Goal: Information Seeking & Learning: Learn about a topic

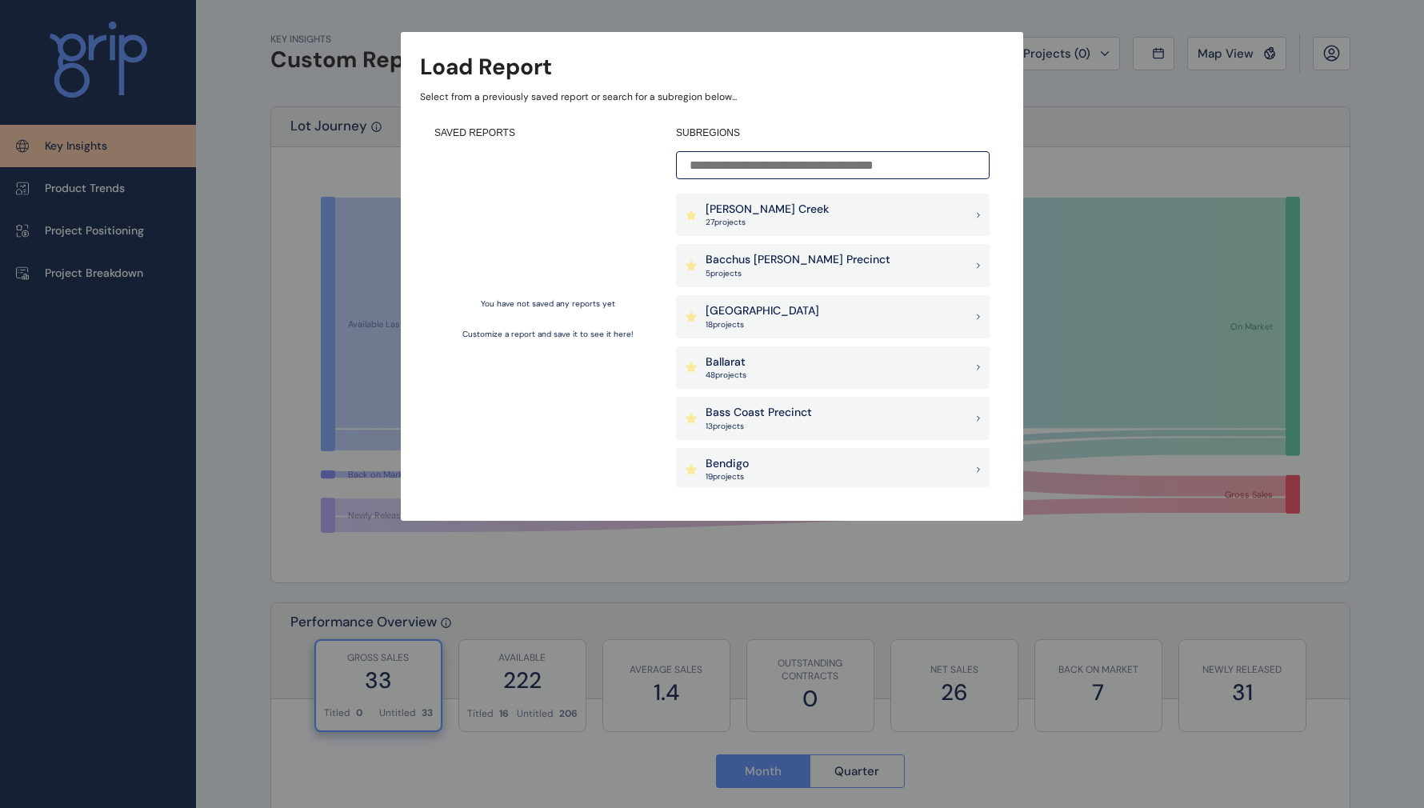
click at [886, 224] on div "[PERSON_NAME] Creek 27 project s" at bounding box center [833, 215] width 314 height 43
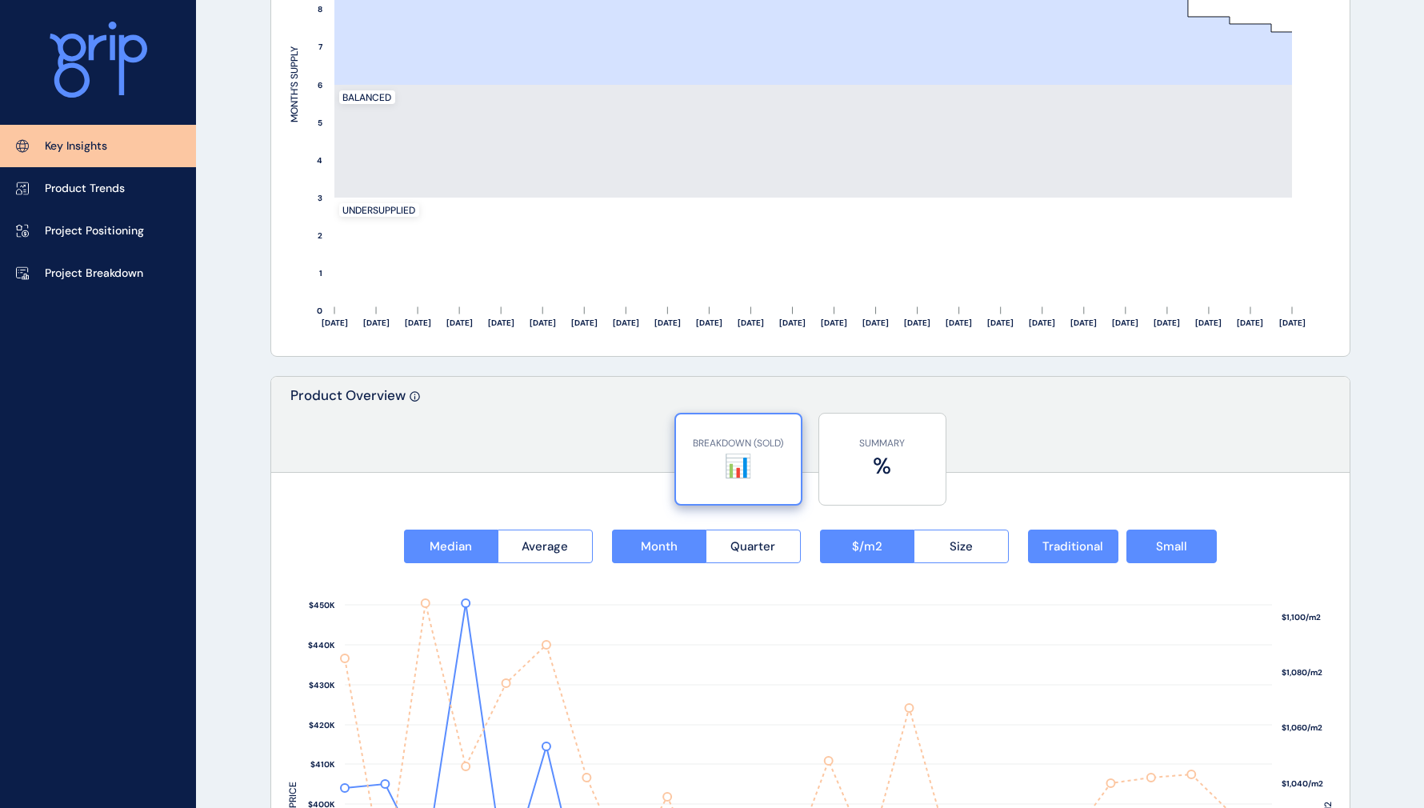
scroll to position [1840, 0]
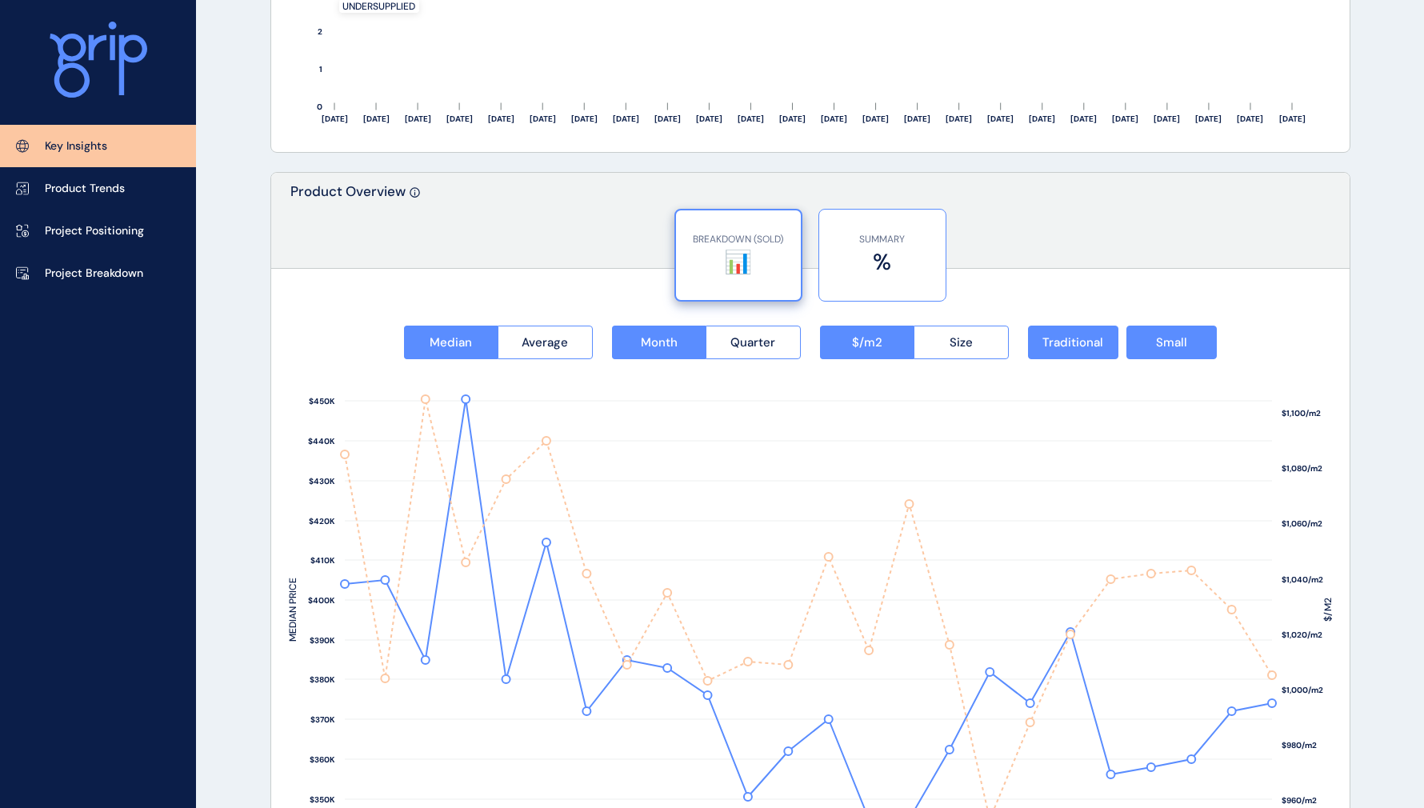
click at [897, 256] on label "%" at bounding box center [882, 261] width 110 height 31
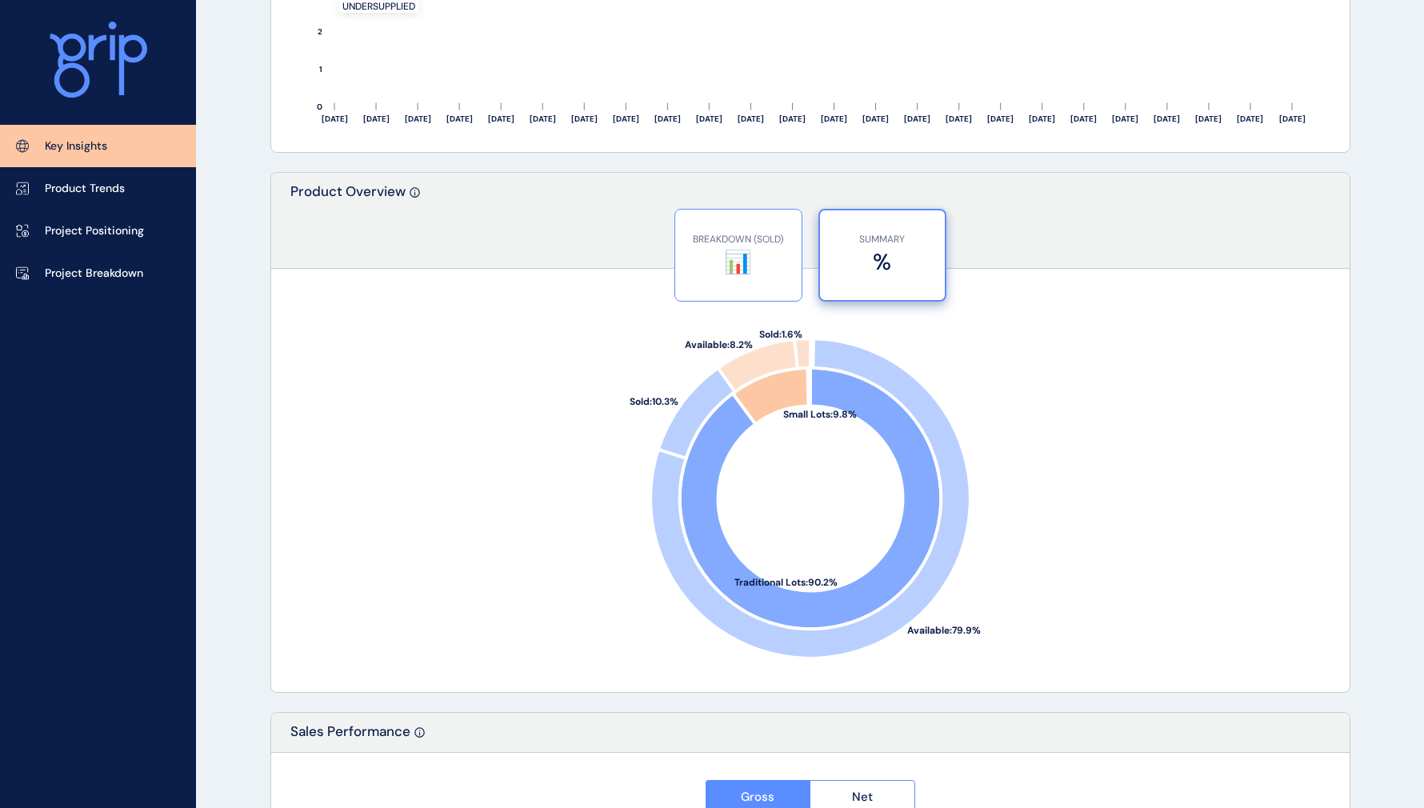
click at [739, 261] on label "📊" at bounding box center [738, 261] width 110 height 31
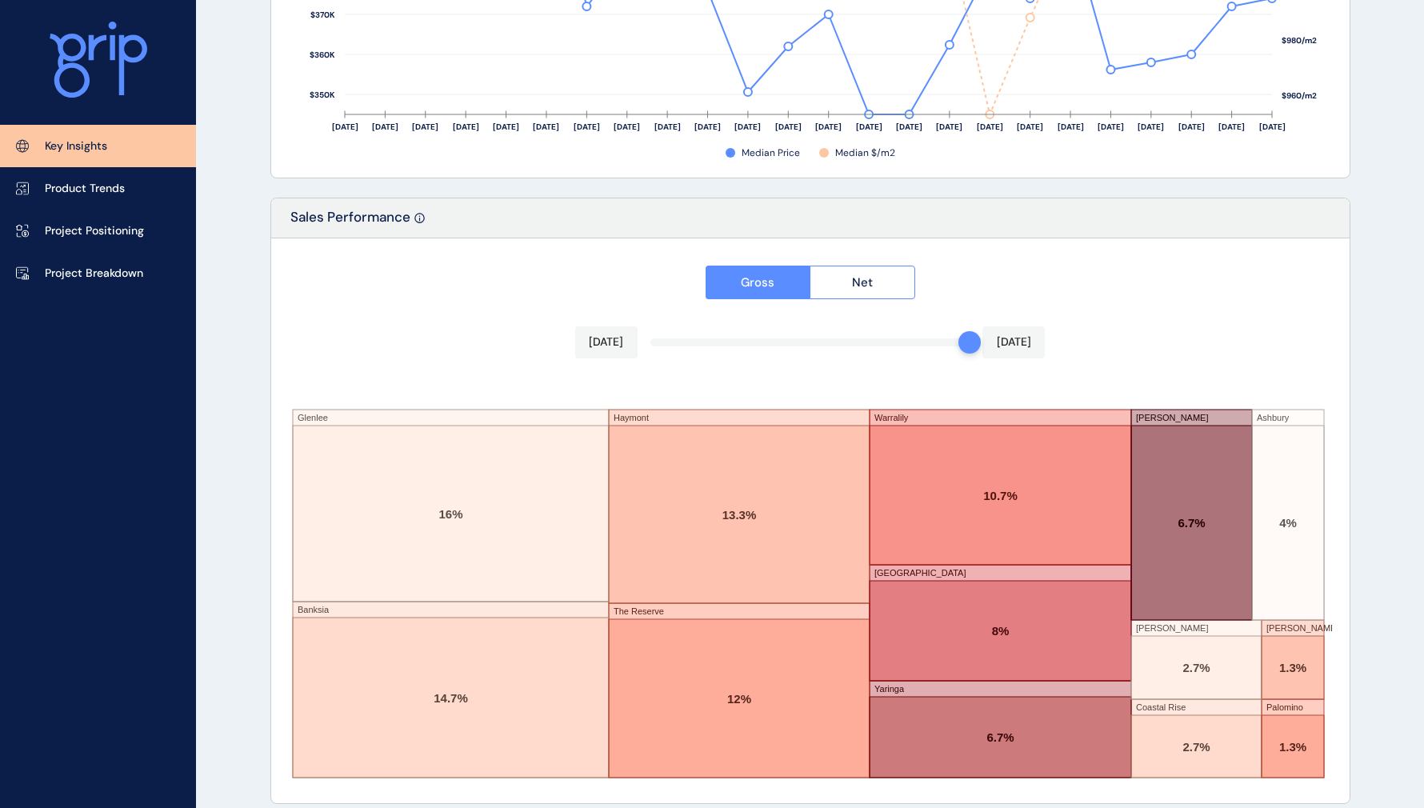
scroll to position [2560, 0]
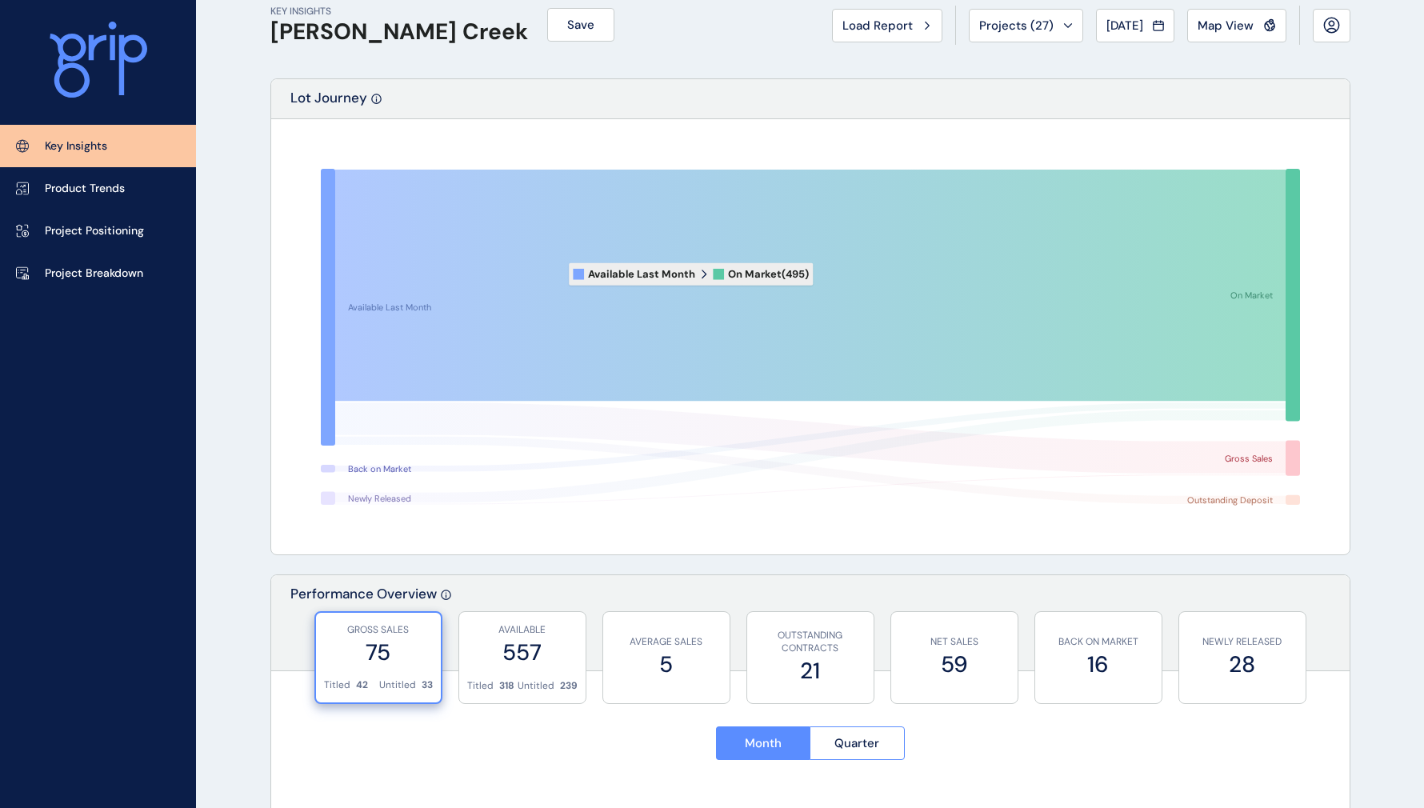
scroll to position [0, 0]
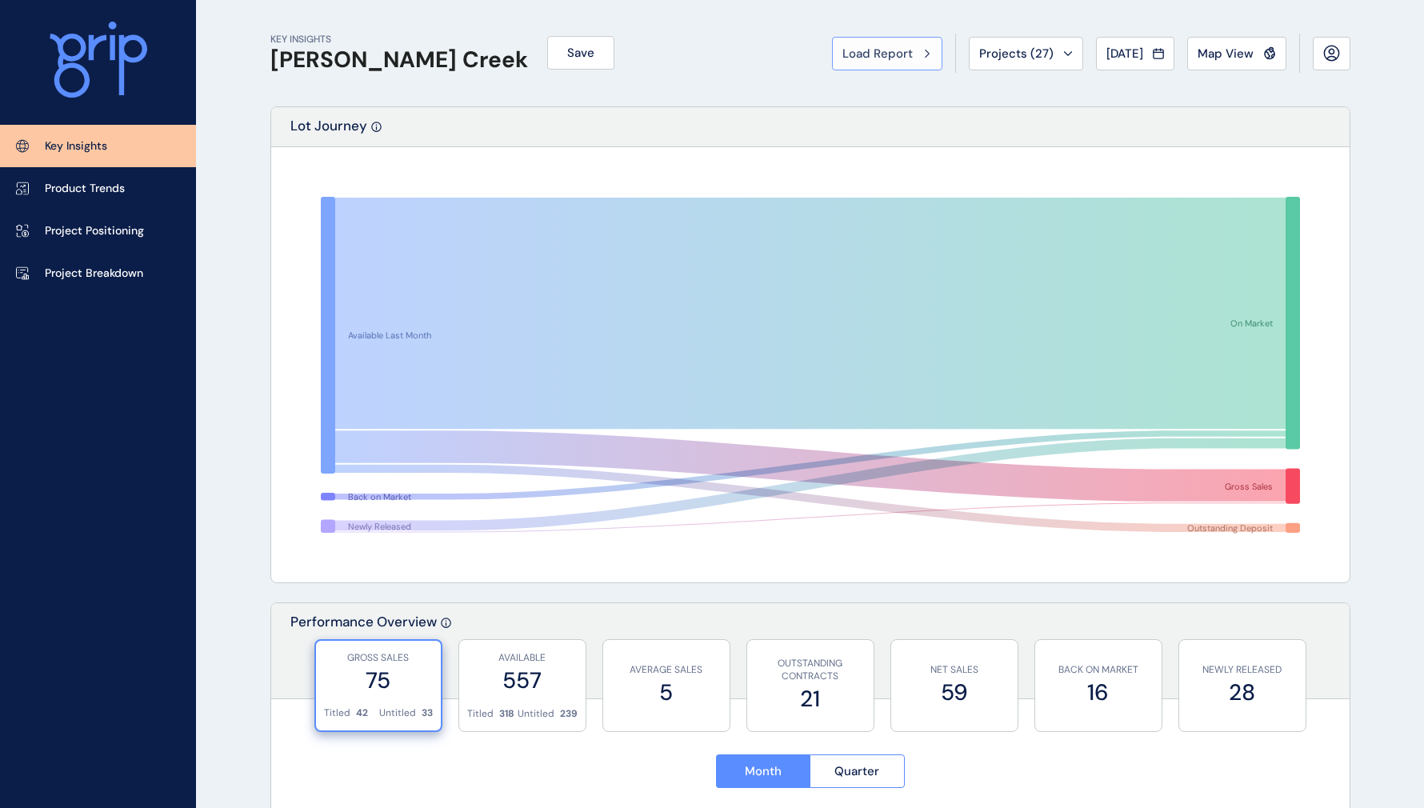
click at [887, 56] on span "Load Report" at bounding box center [877, 54] width 70 height 16
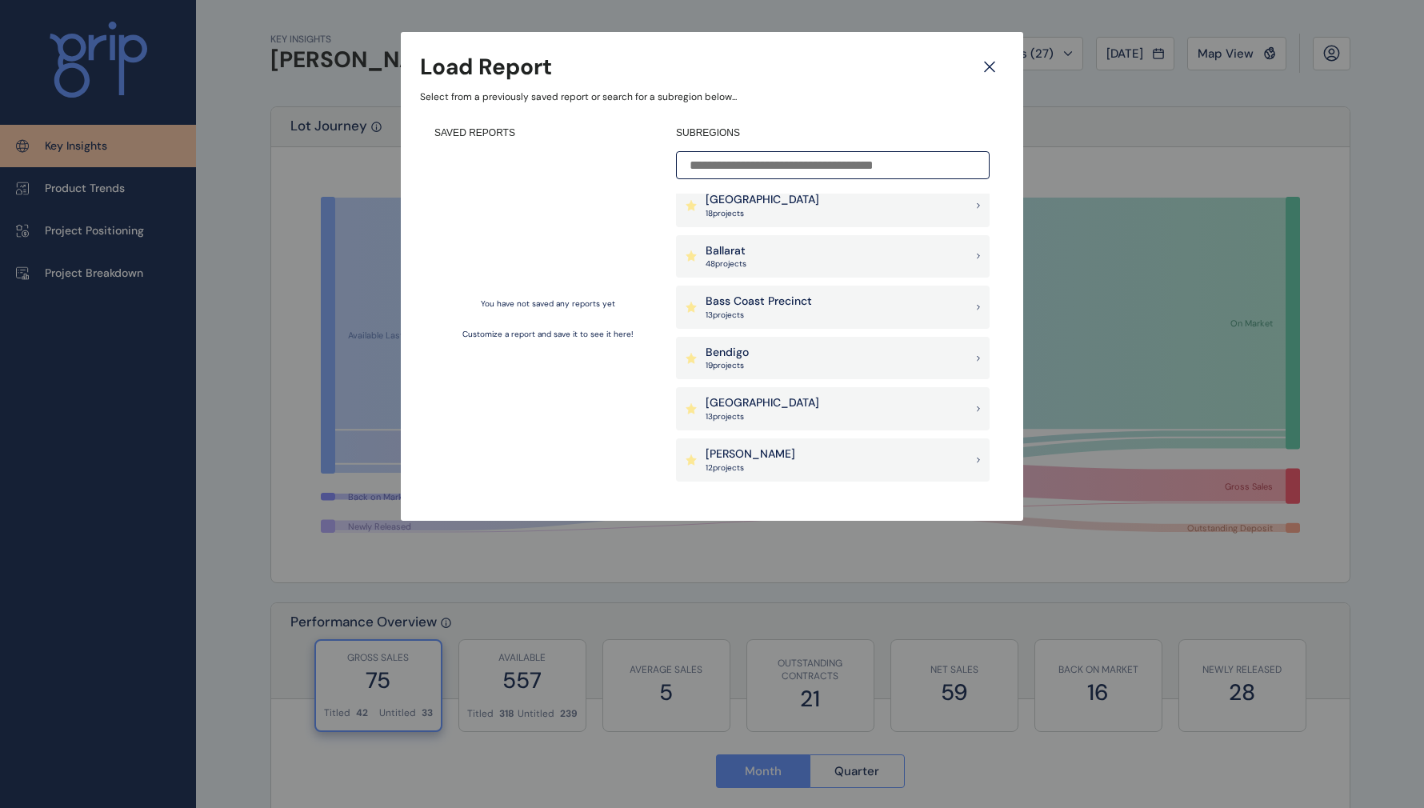
scroll to position [160, 0]
click at [774, 202] on div "Ballarat 48 project s" at bounding box center [833, 207] width 314 height 43
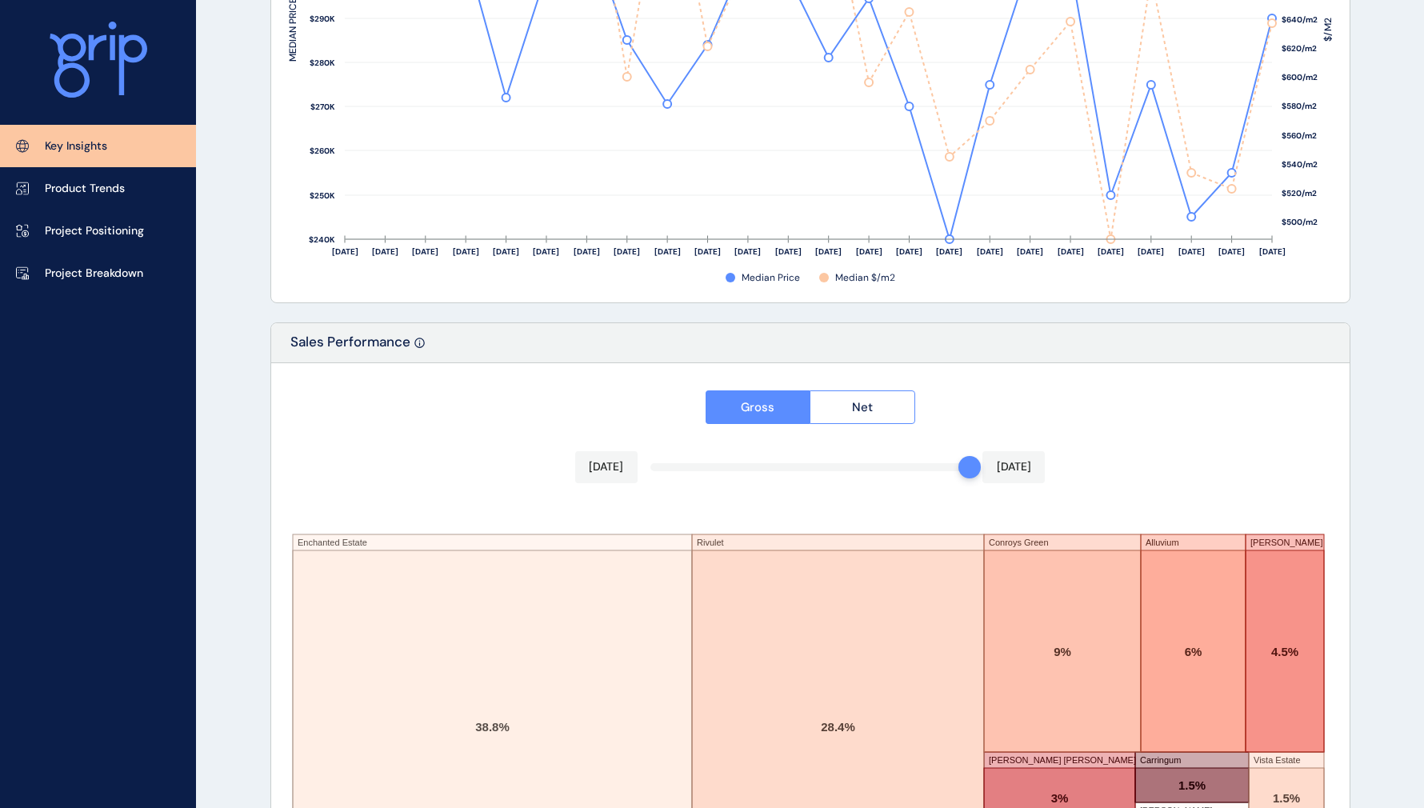
scroll to position [2560, 0]
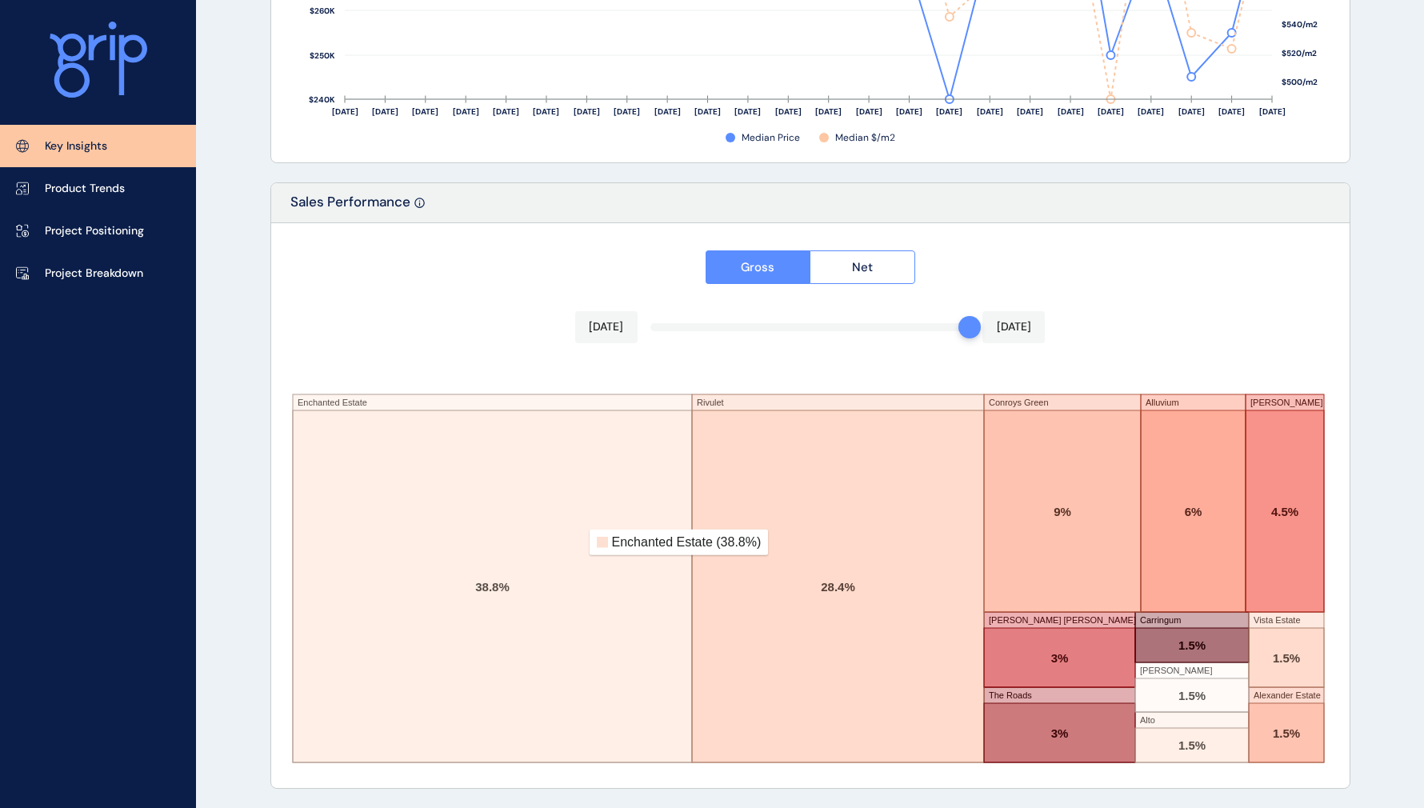
click at [571, 539] on rect at bounding box center [492, 586] width 399 height 352
click at [851, 258] on button "Net" at bounding box center [863, 267] width 106 height 34
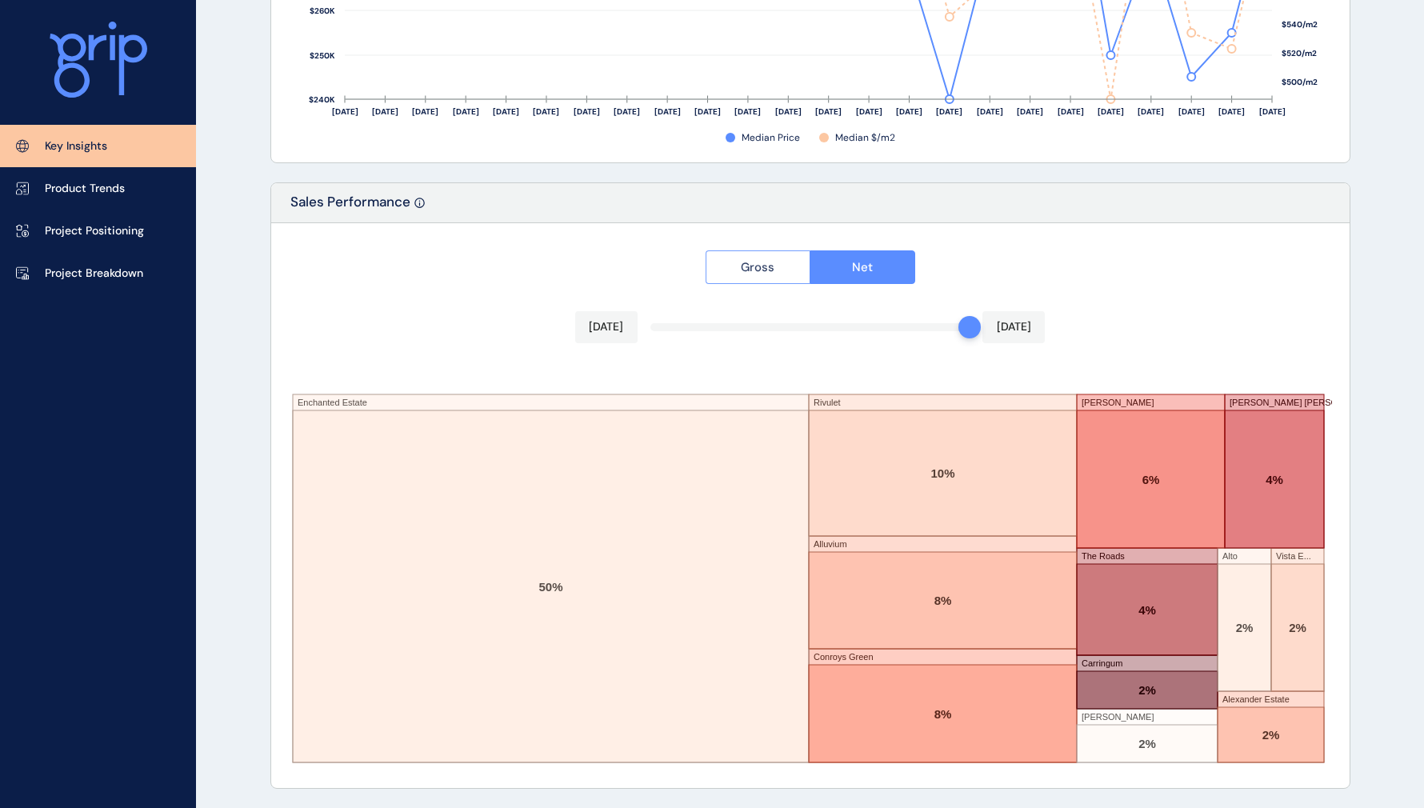
click at [765, 263] on span "Gross" at bounding box center [758, 267] width 34 height 16
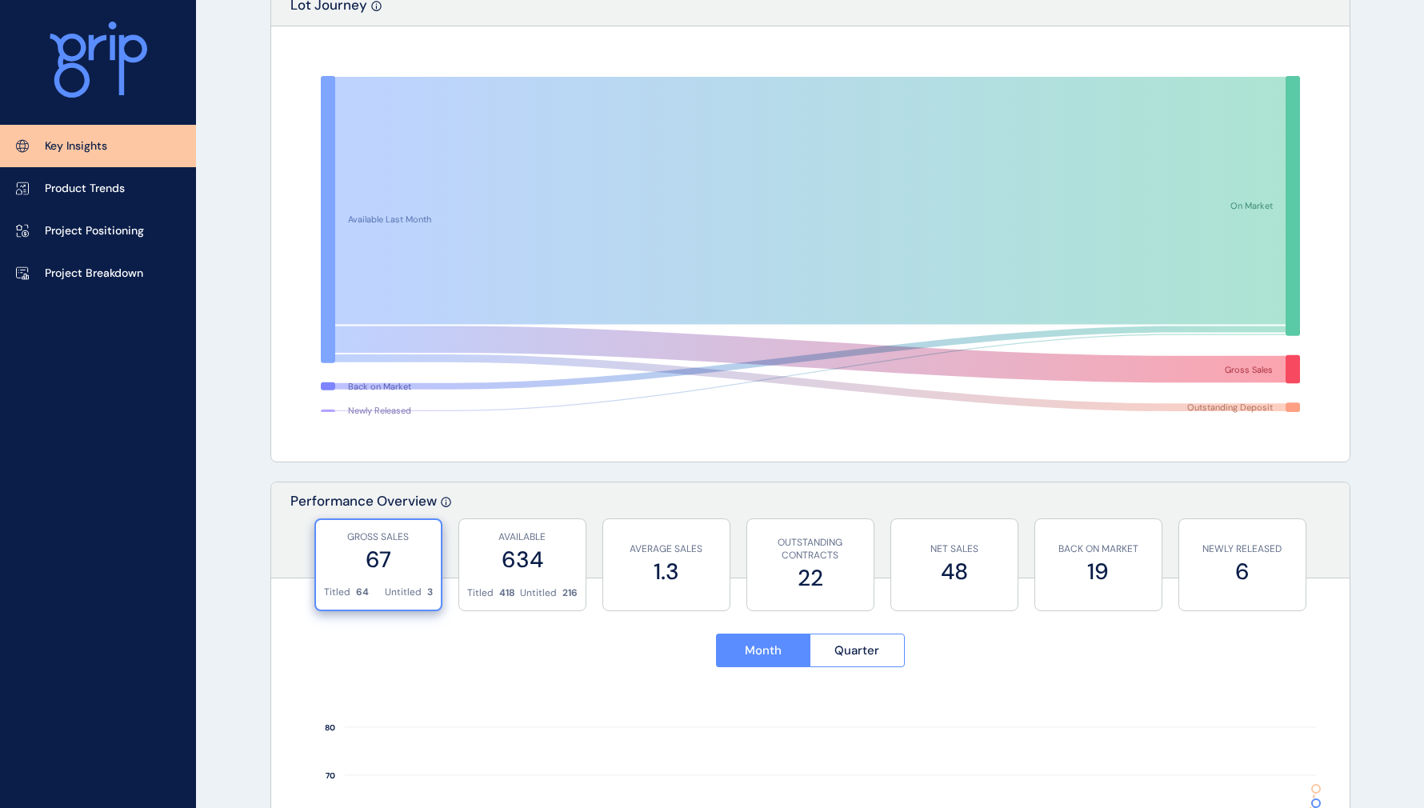
scroll to position [0, 0]
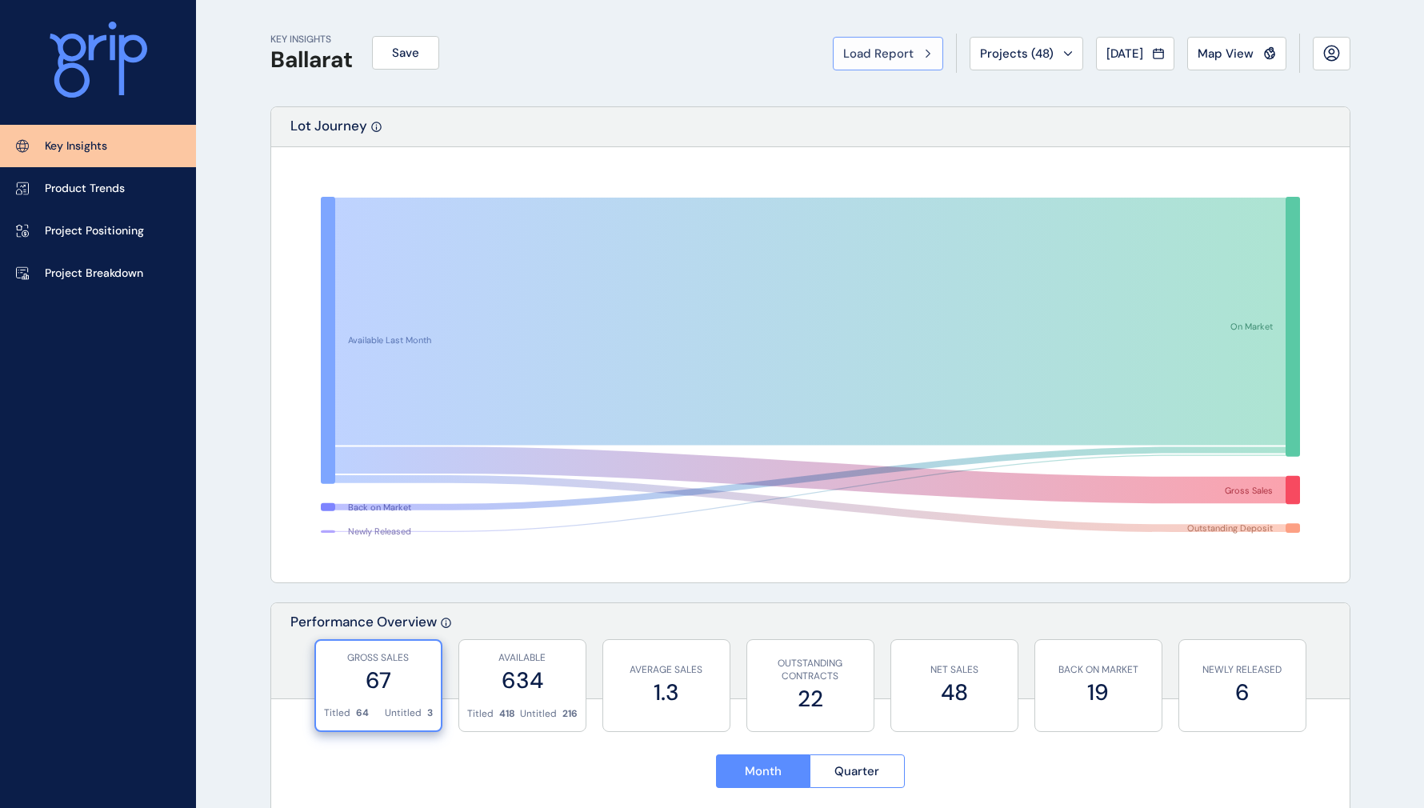
click at [923, 54] on button "Load Report" at bounding box center [888, 54] width 110 height 34
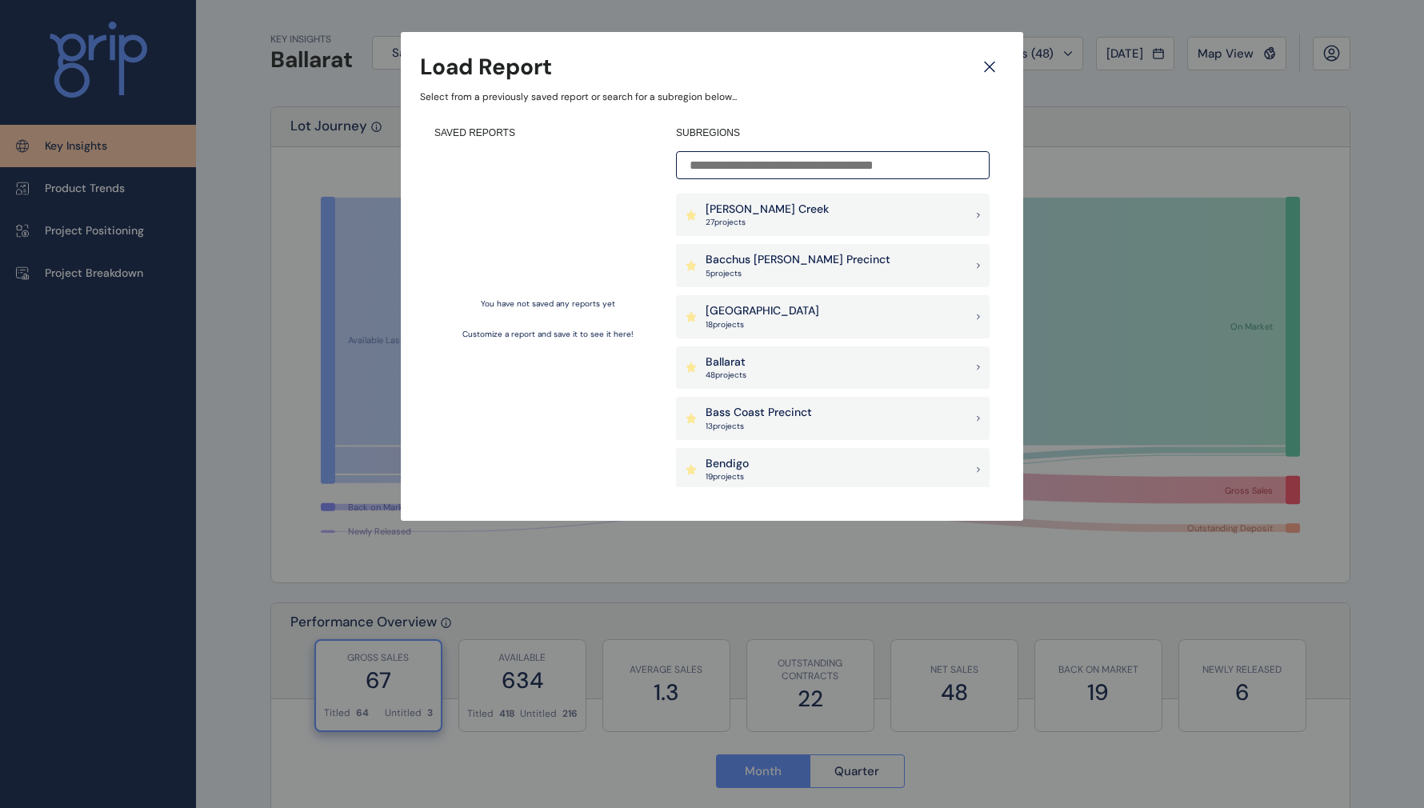
scroll to position [80, 0]
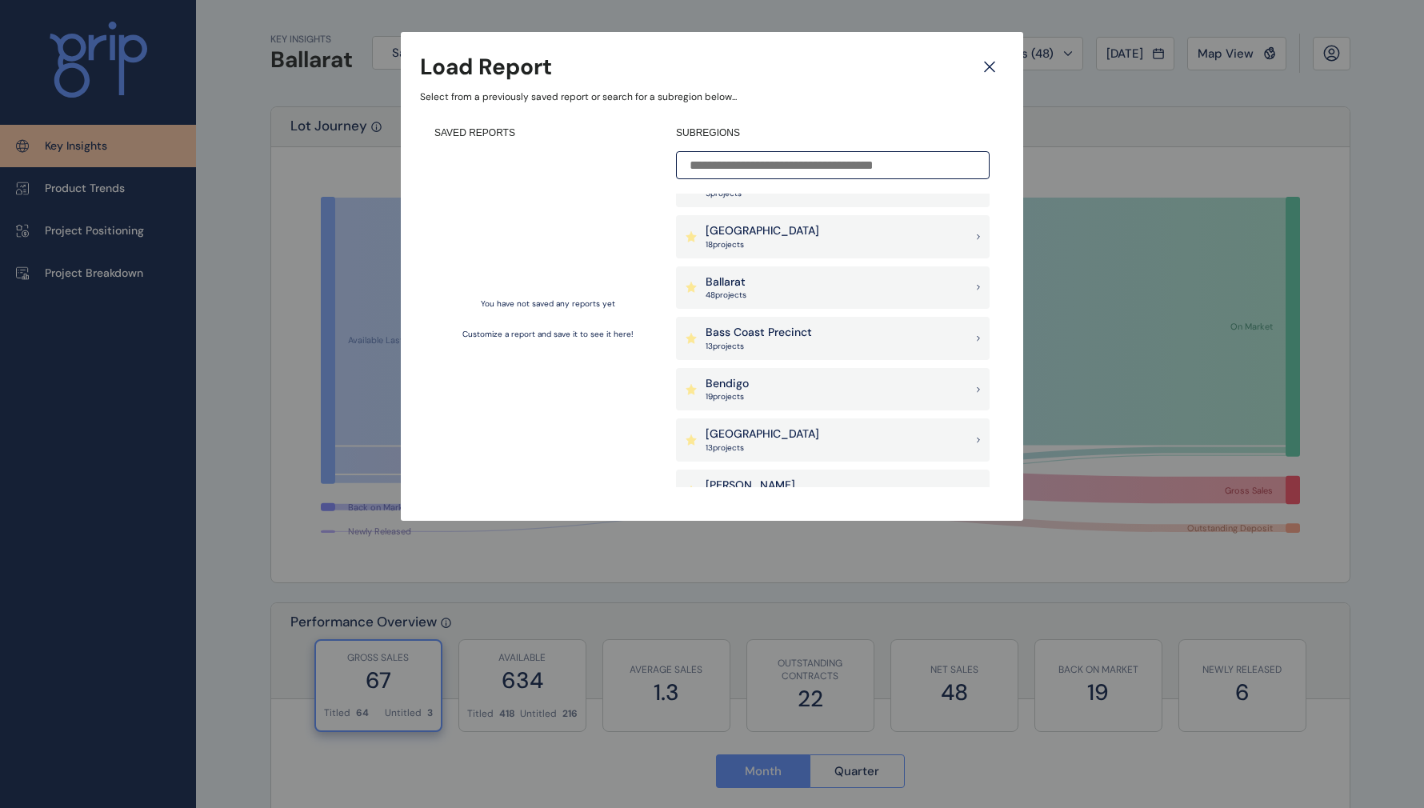
click at [762, 378] on div "Bendigo 19 project s" at bounding box center [833, 389] width 314 height 43
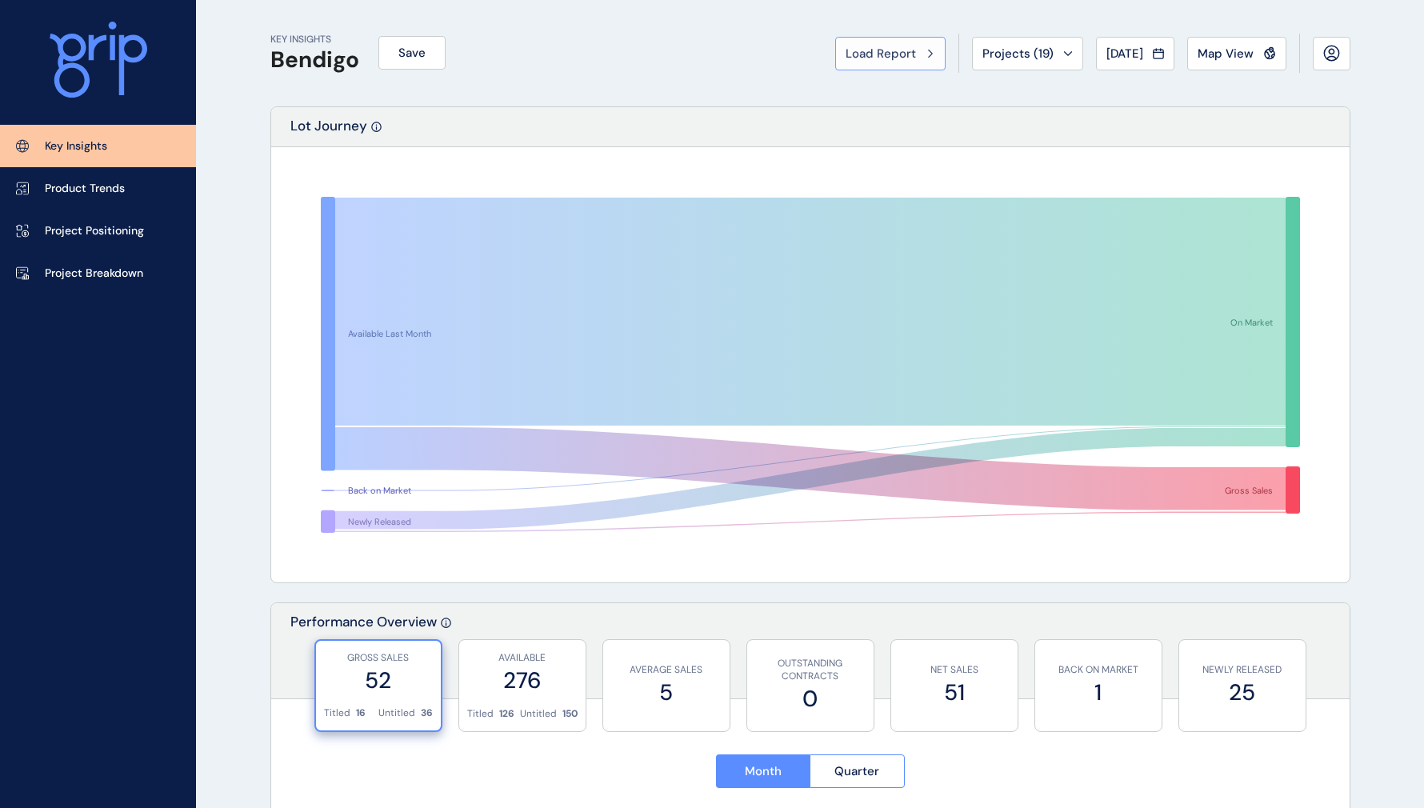
click at [909, 49] on div "Load Report" at bounding box center [891, 54] width 90 height 16
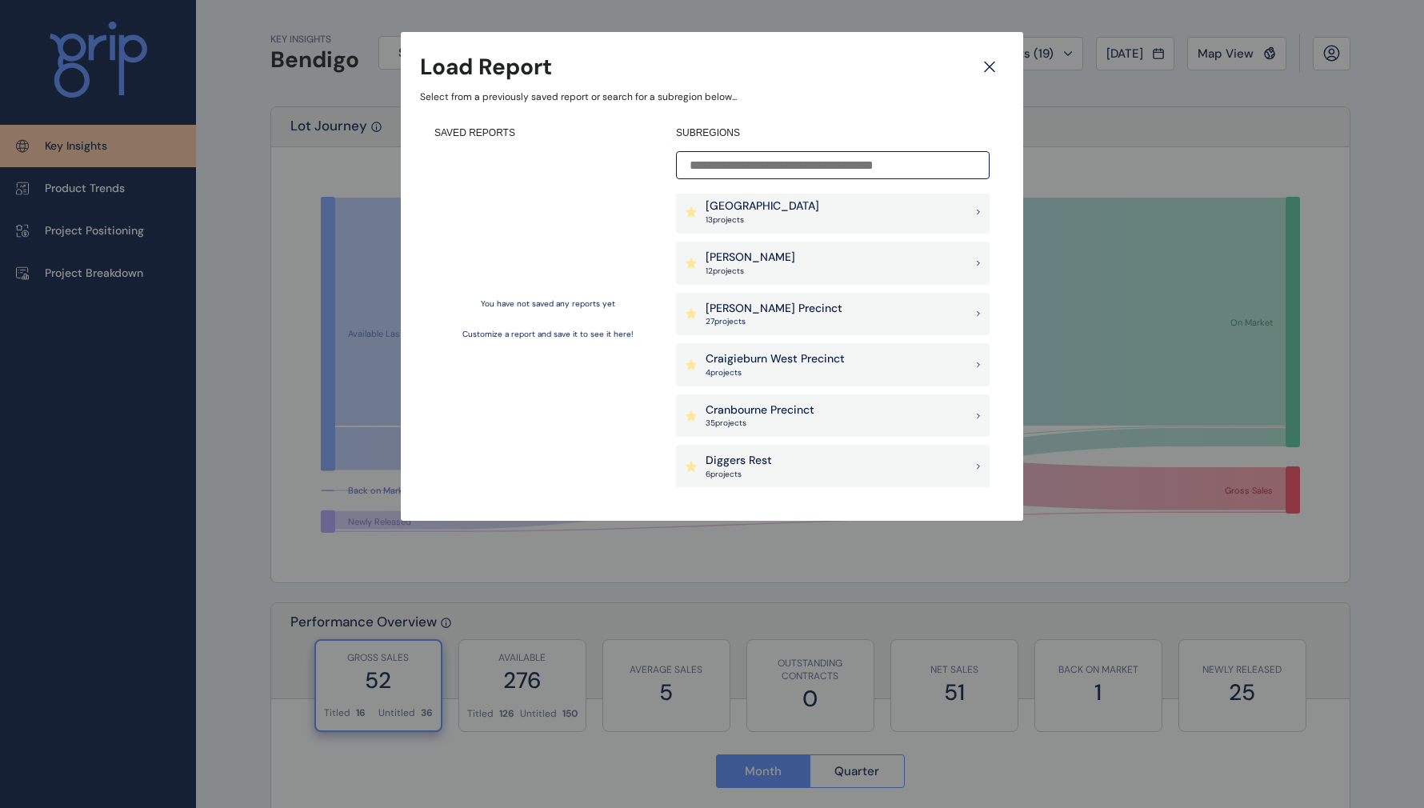
scroll to position [320, 0]
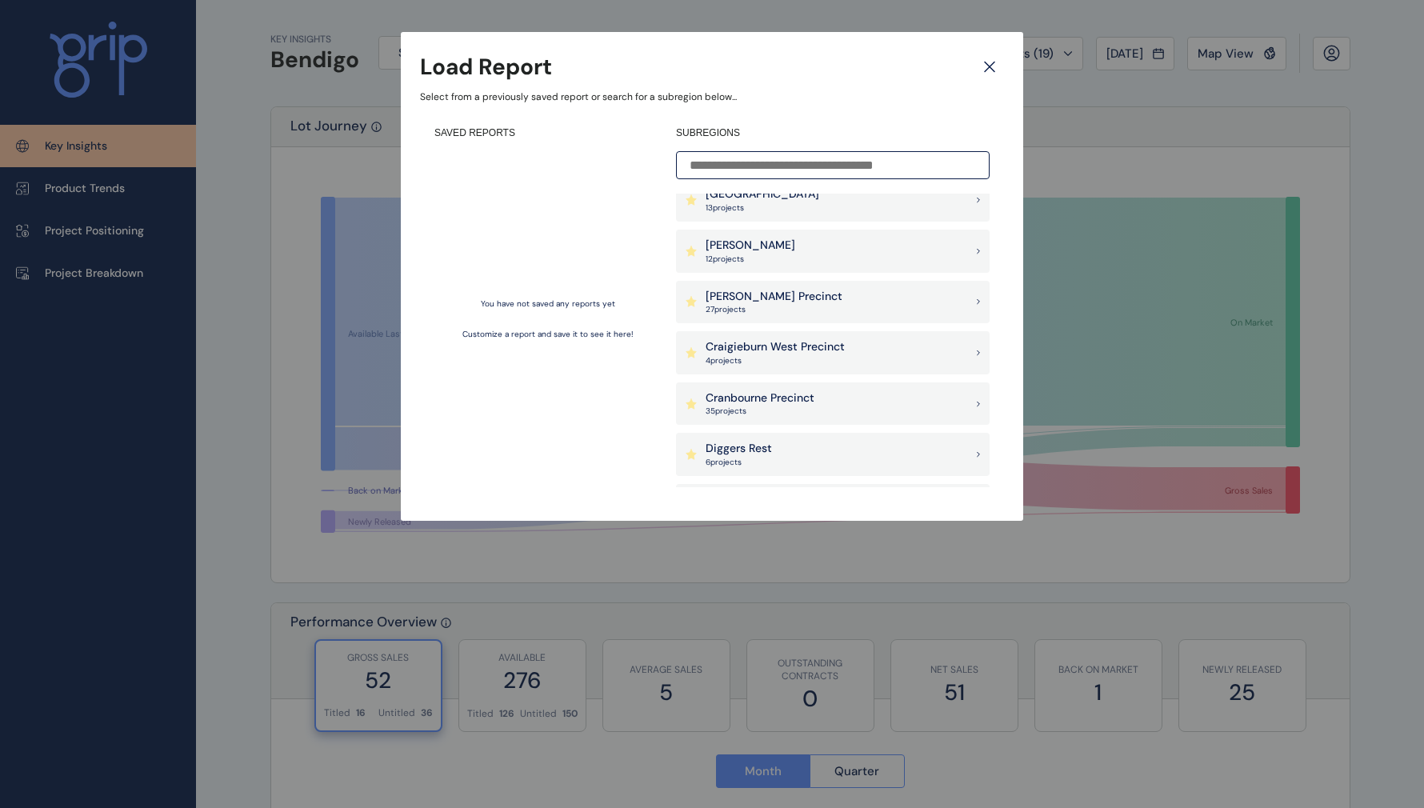
click at [812, 310] on div "[PERSON_NAME] Precinct 27 project s" at bounding box center [833, 302] width 314 height 43
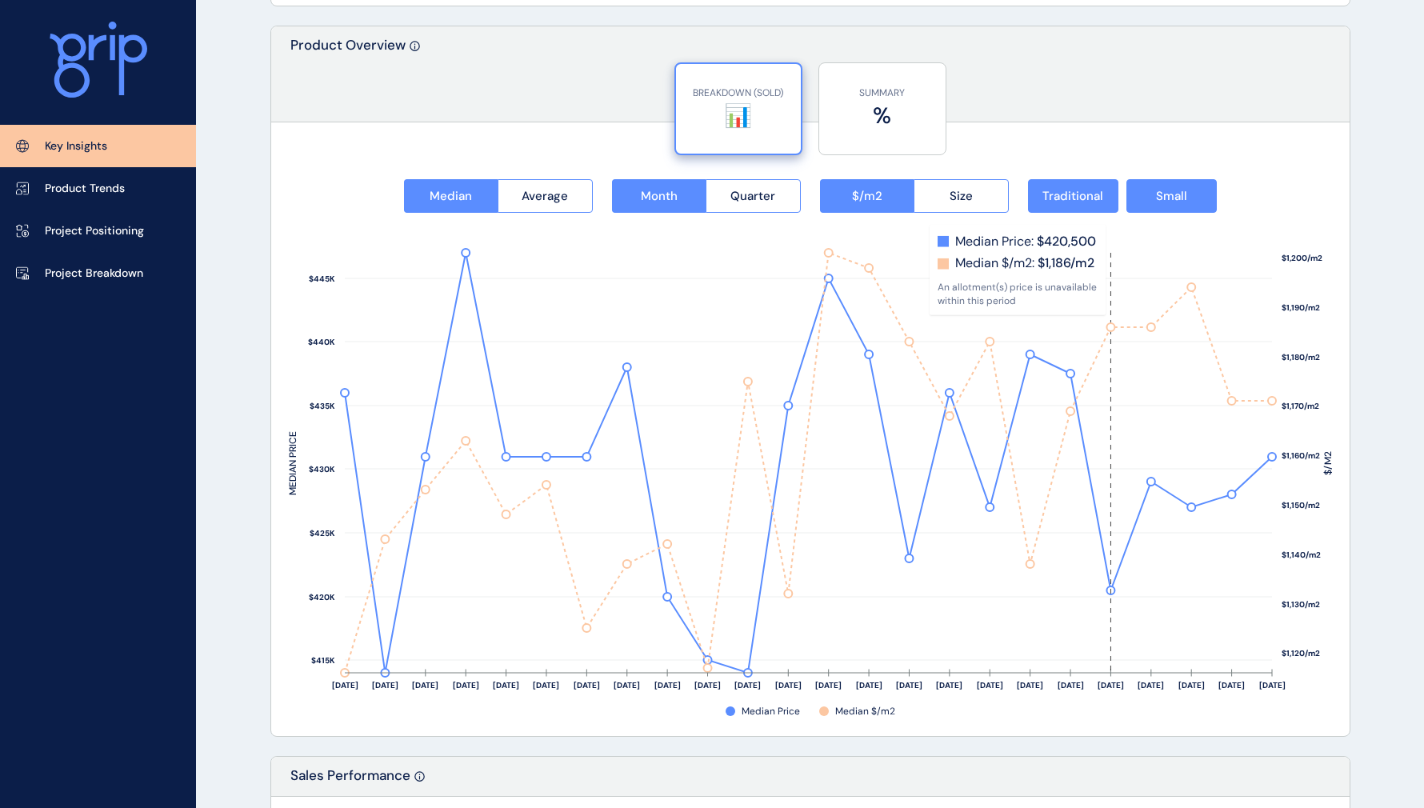
scroll to position [2000, 0]
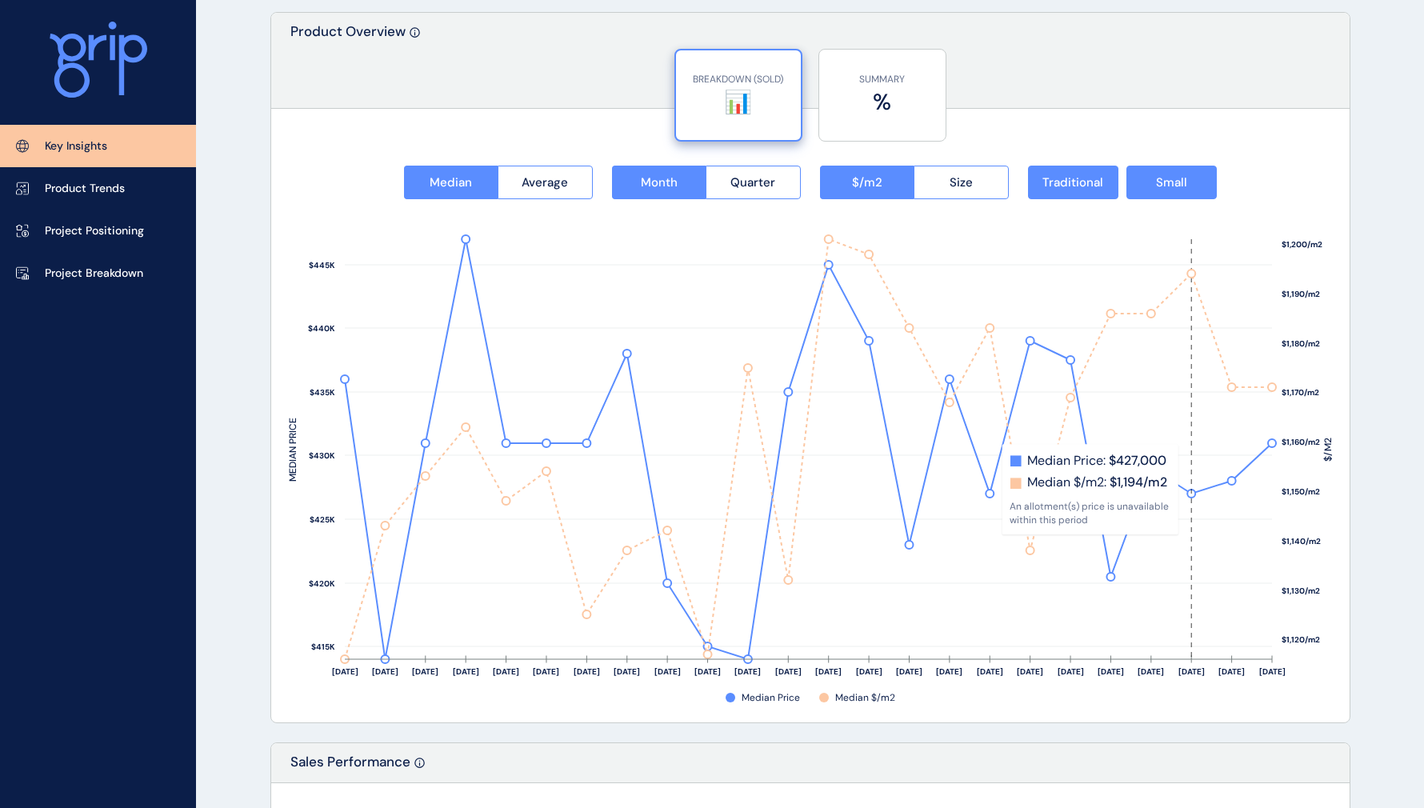
click at [1189, 490] on rect at bounding box center [1191, 449] width 40 height 420
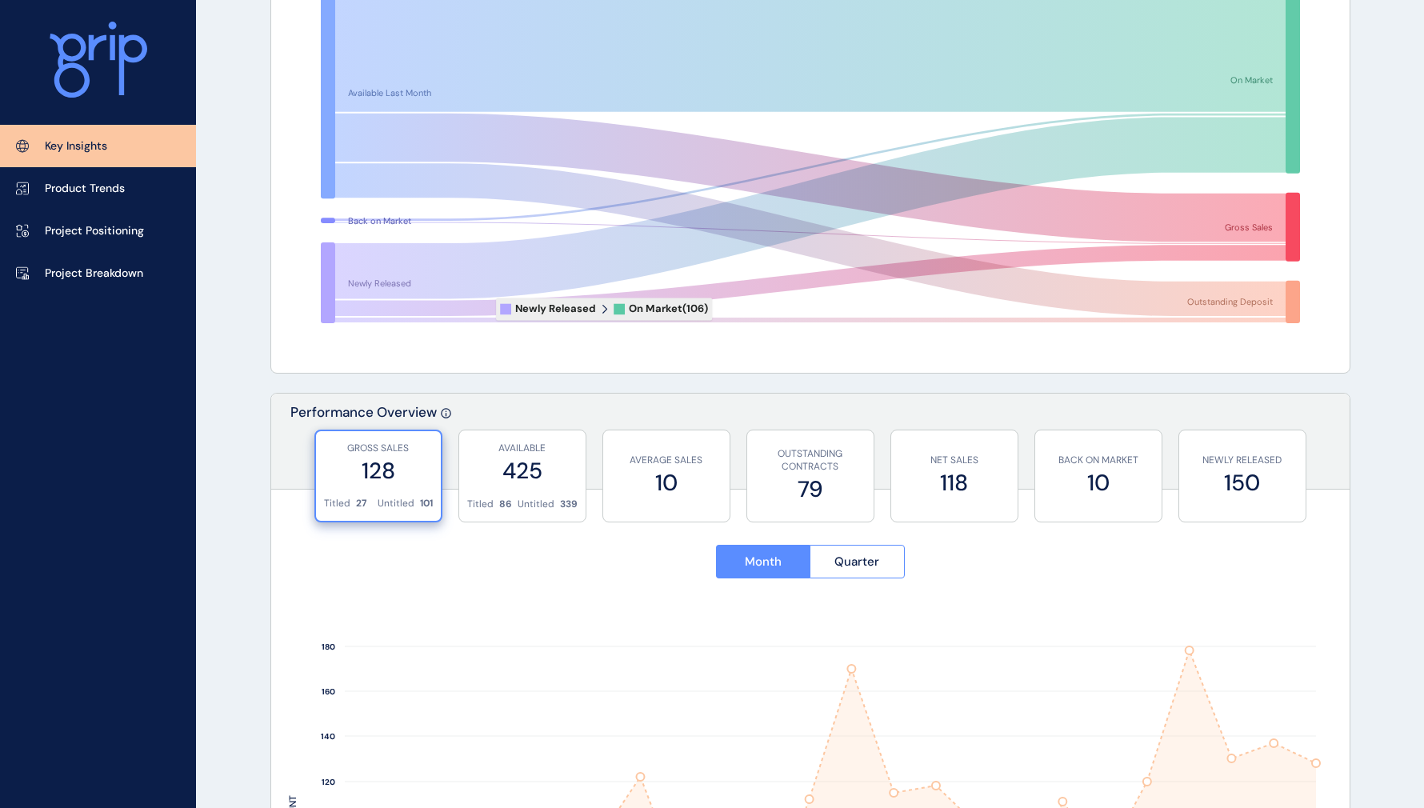
scroll to position [0, 0]
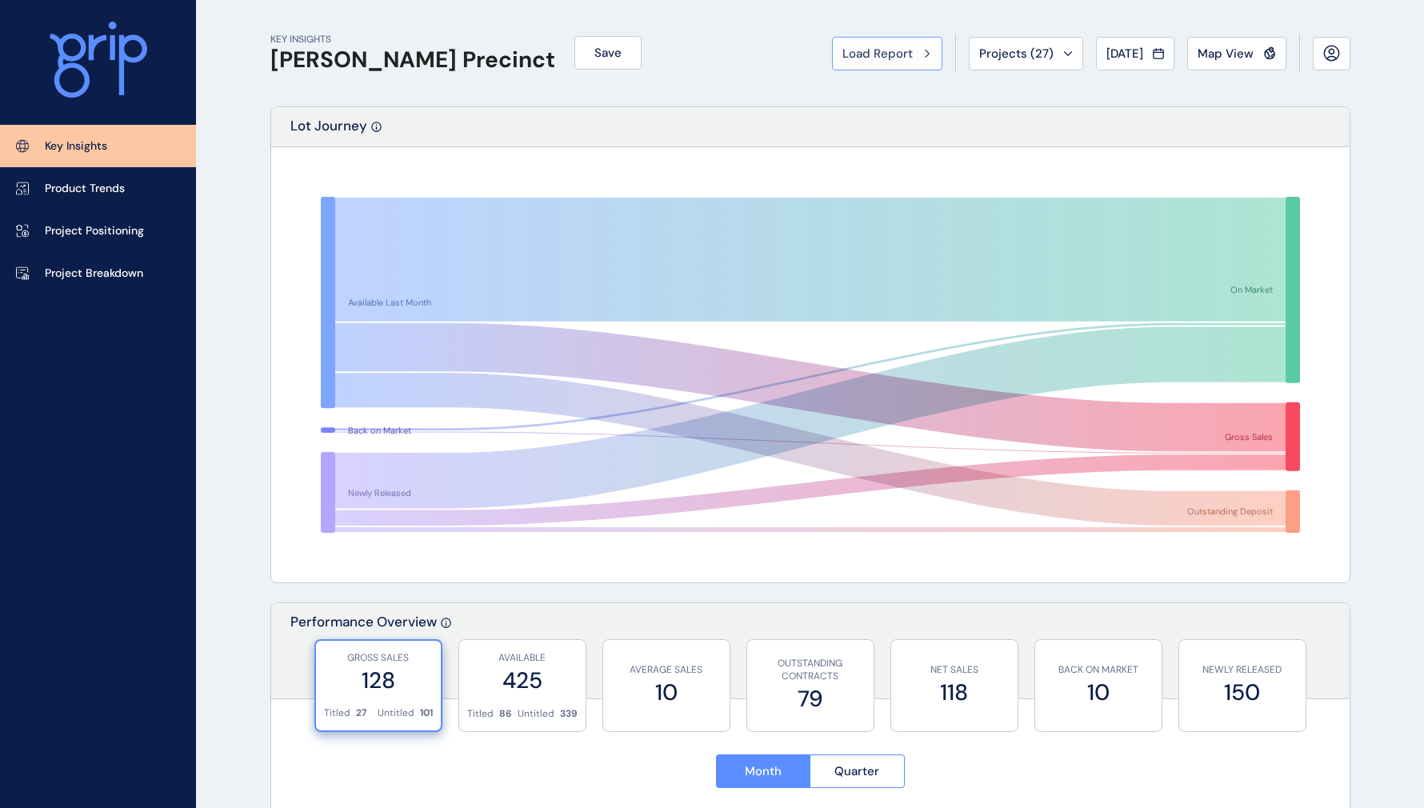
click at [862, 46] on span "Load Report" at bounding box center [877, 54] width 70 height 16
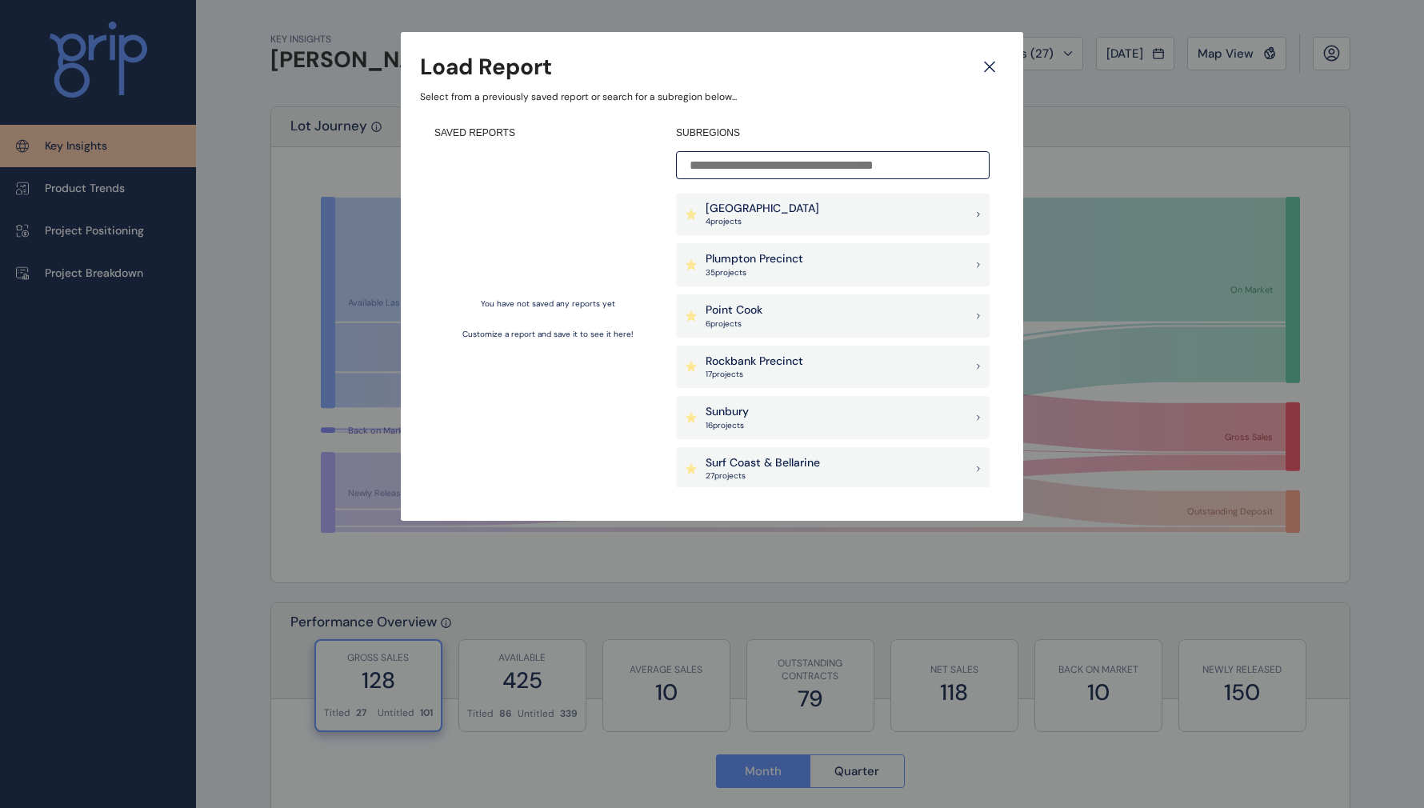
scroll to position [1040, 0]
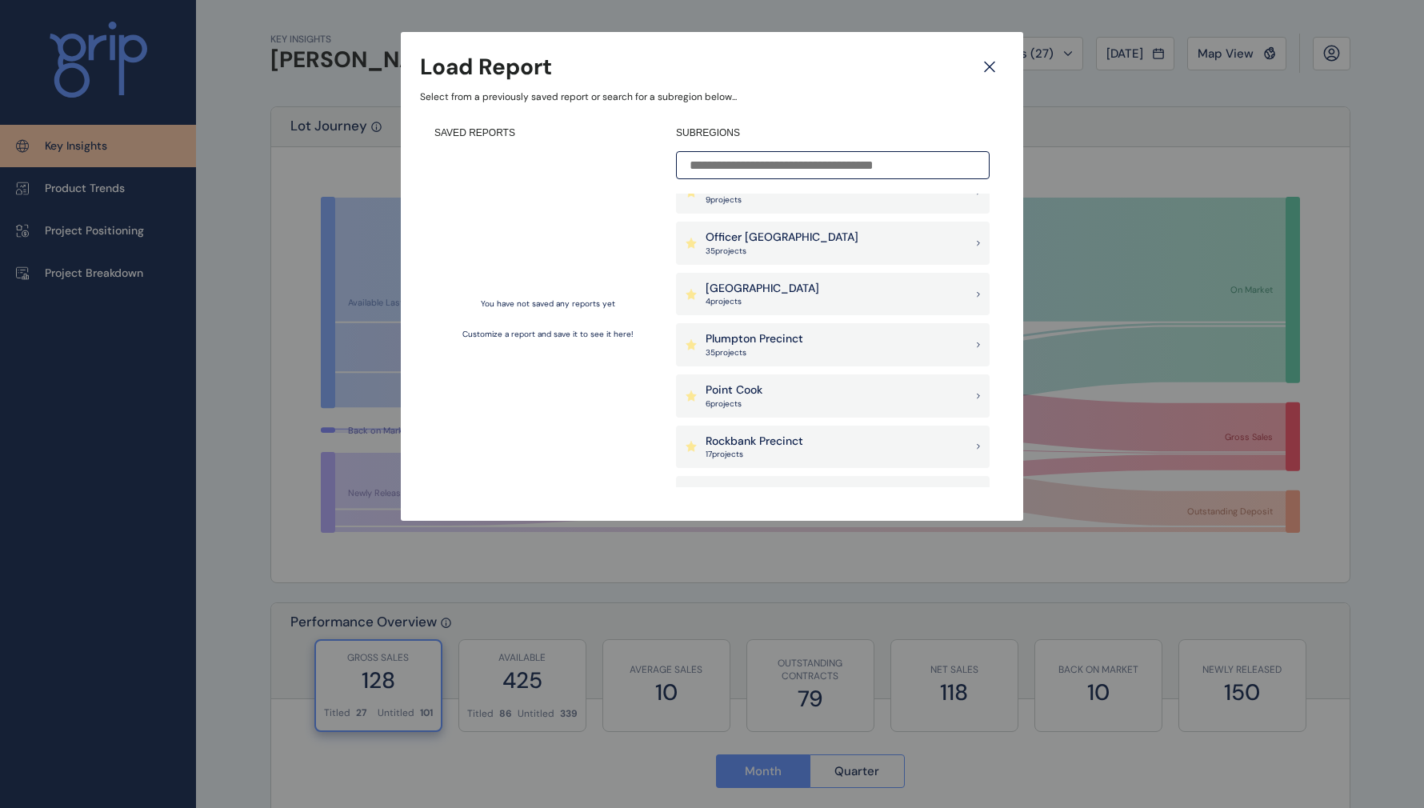
click at [771, 239] on p "Officer [GEOGRAPHIC_DATA]" at bounding box center [782, 238] width 153 height 16
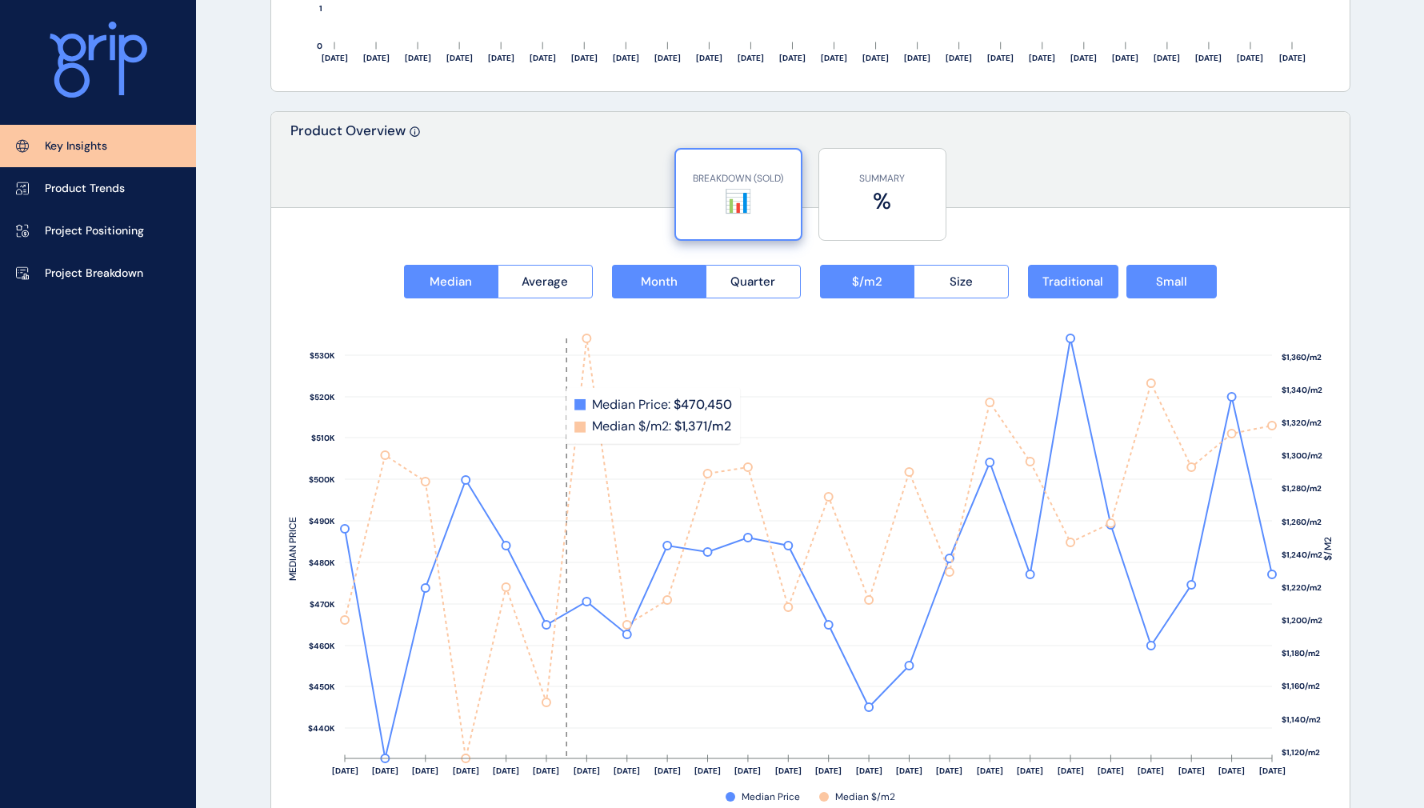
scroll to position [1680, 0]
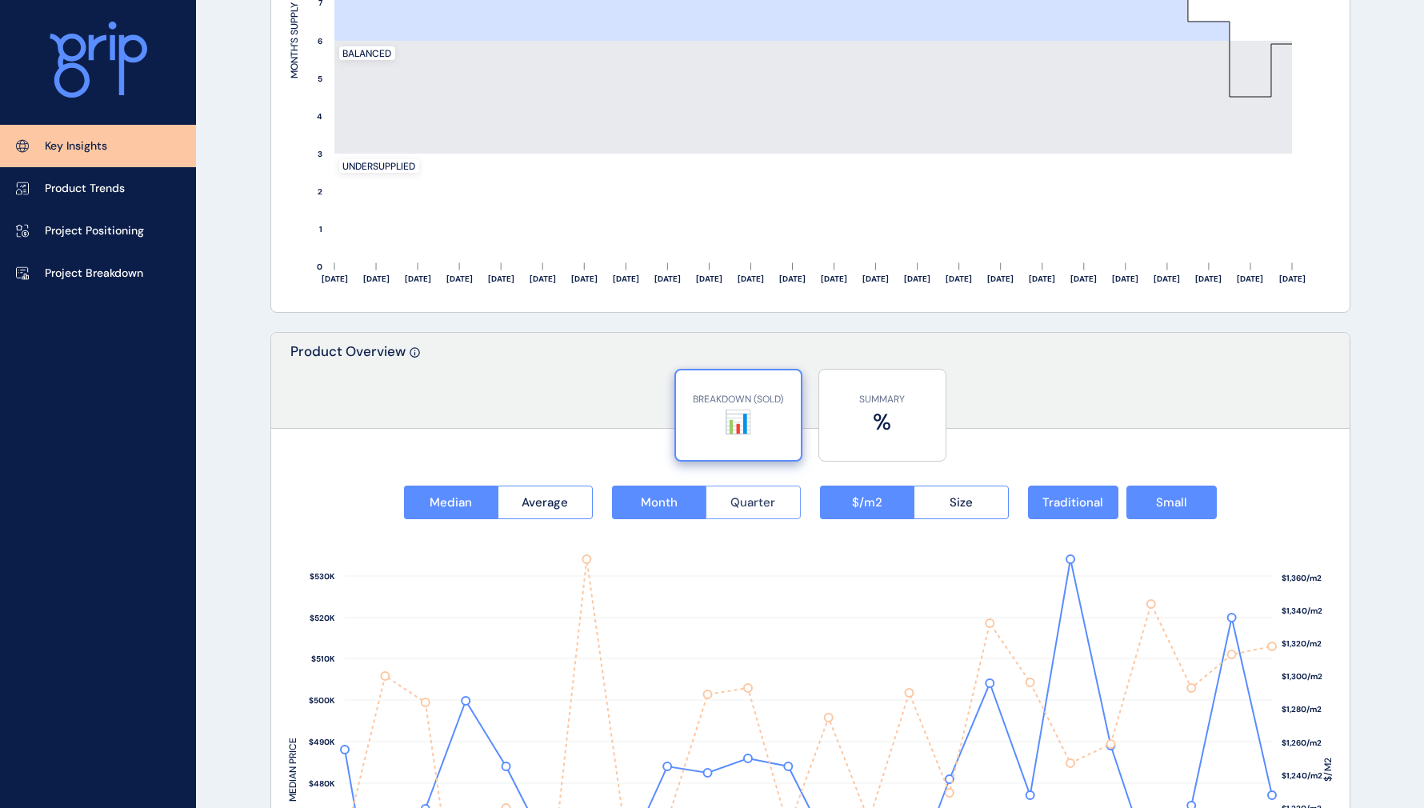
click at [758, 507] on span "Quarter" at bounding box center [752, 502] width 45 height 16
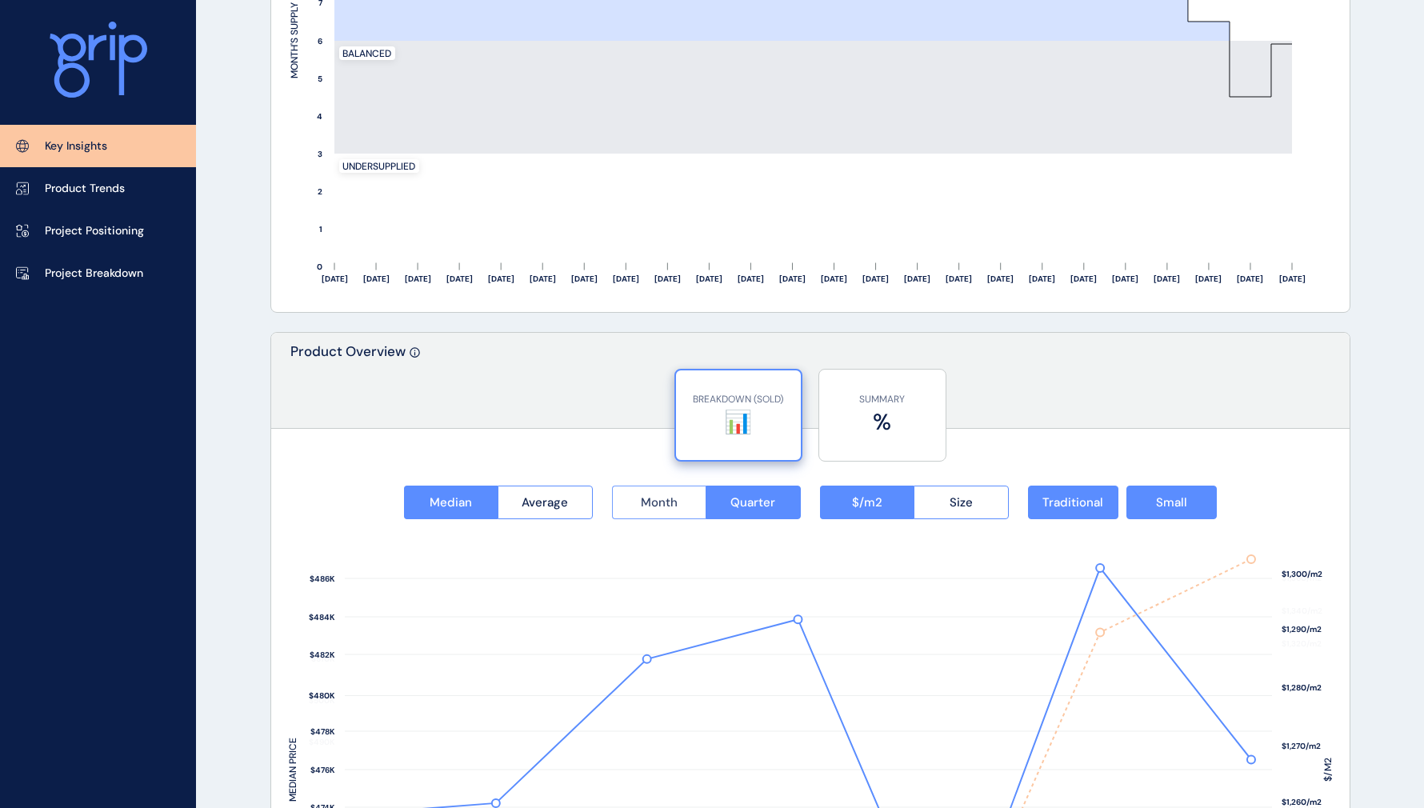
click at [670, 509] on span "Month" at bounding box center [659, 502] width 37 height 16
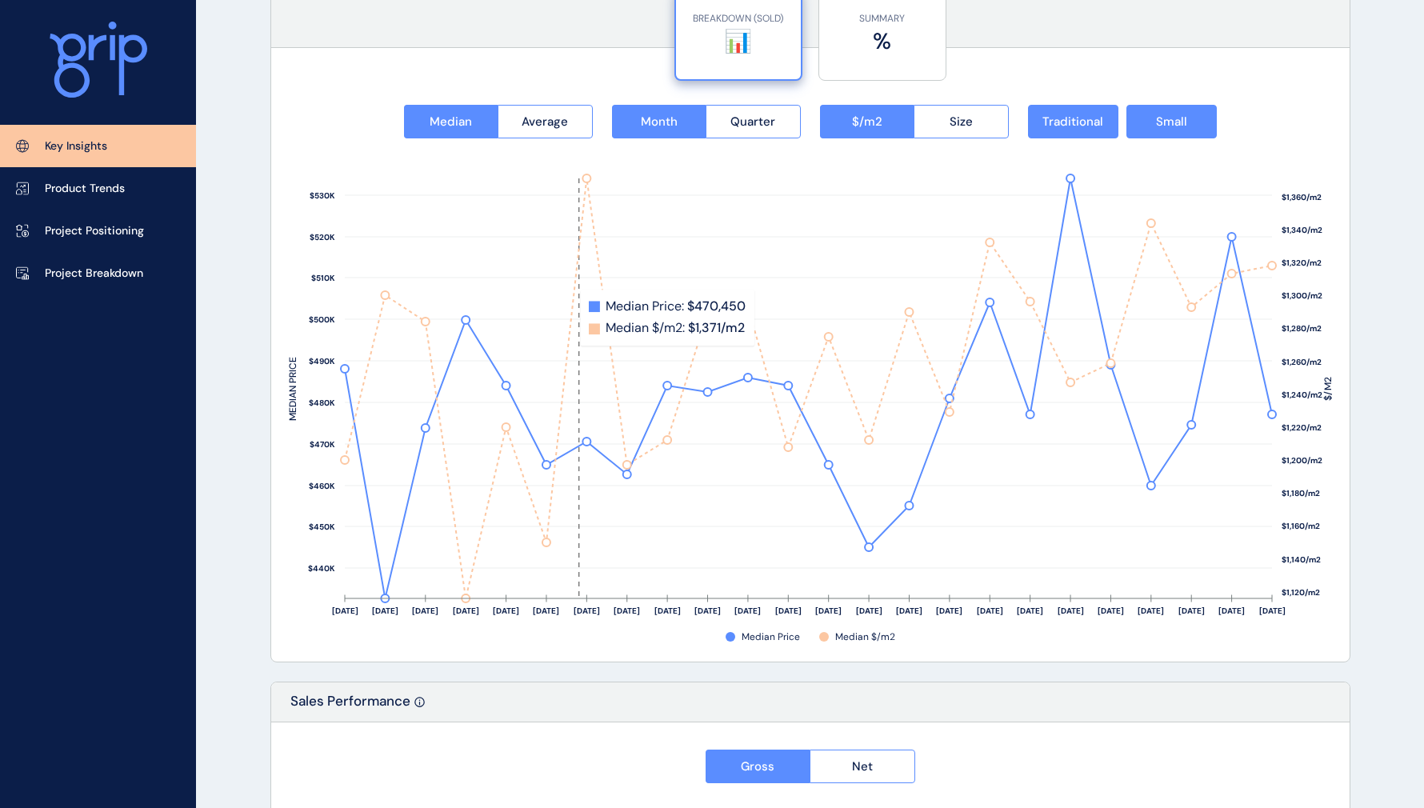
scroll to position [2080, 0]
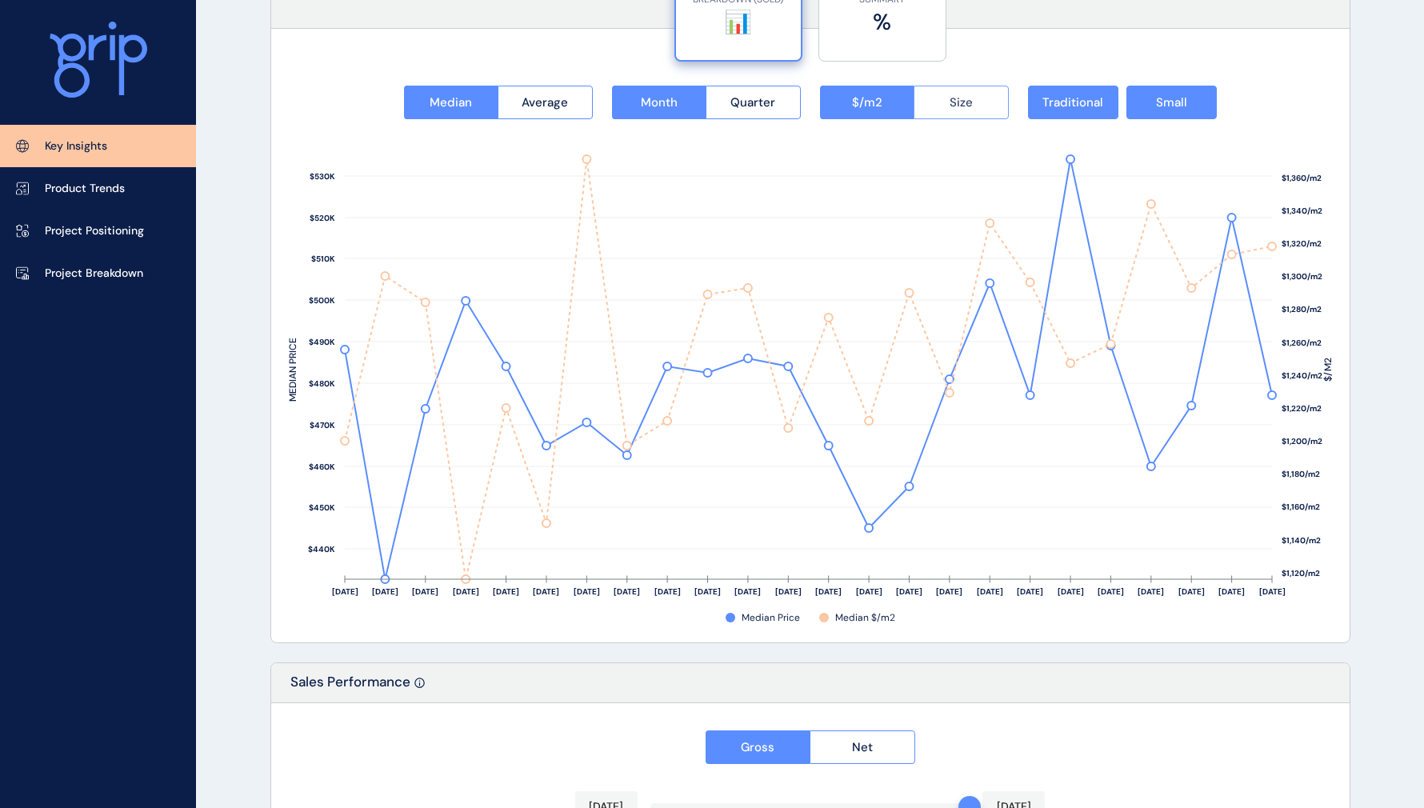
click at [948, 95] on button "Size" at bounding box center [961, 103] width 95 height 34
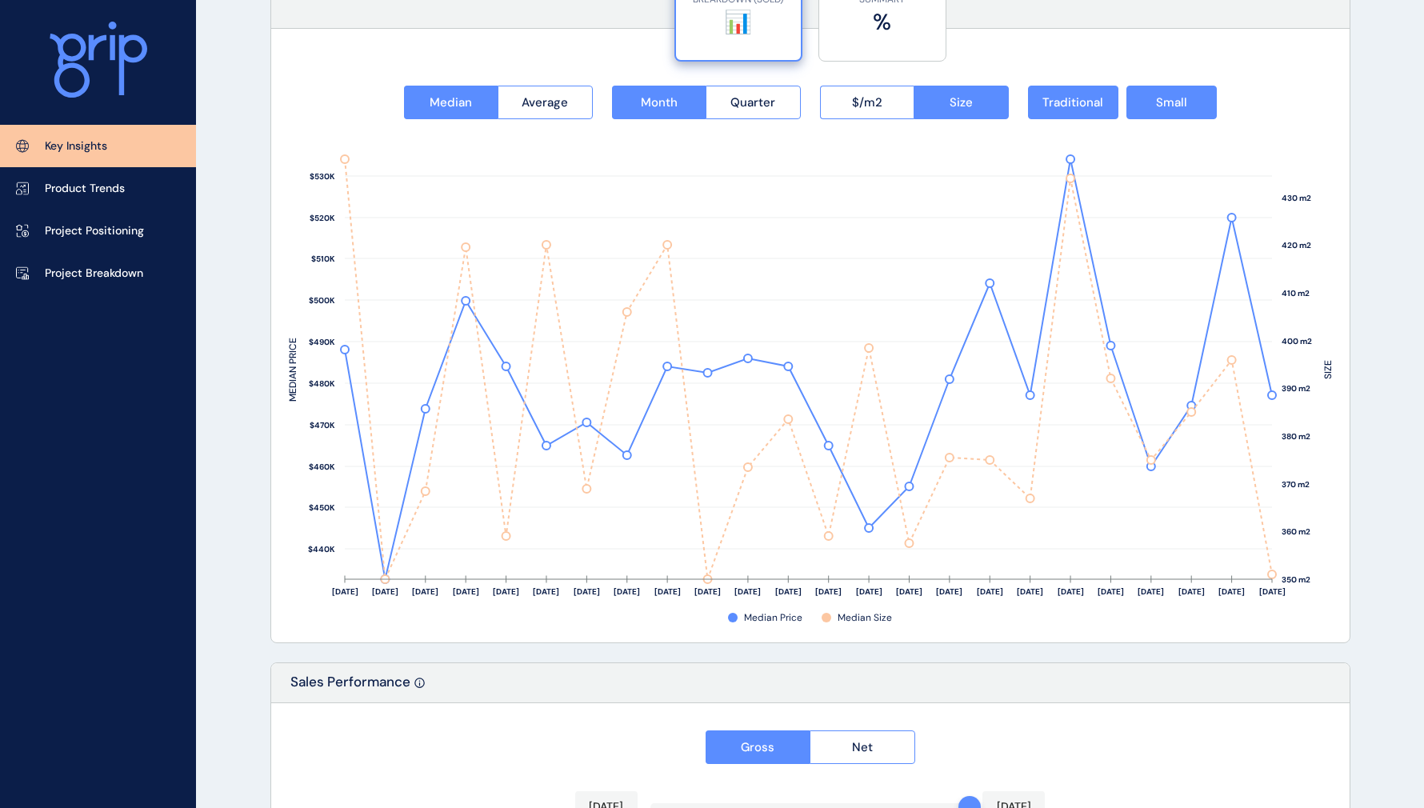
click at [1271, 574] on icon at bounding box center [808, 369] width 927 height 420
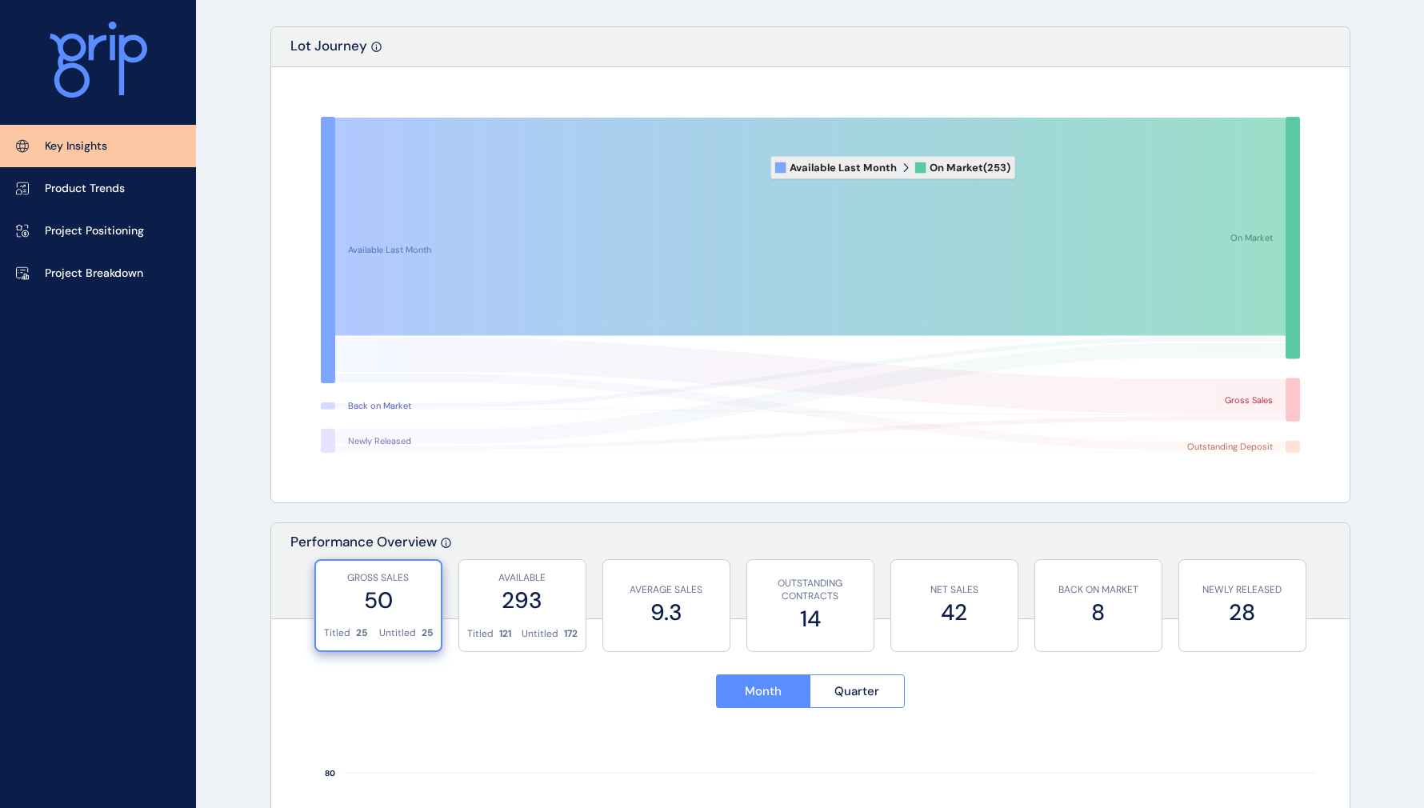
scroll to position [0, 0]
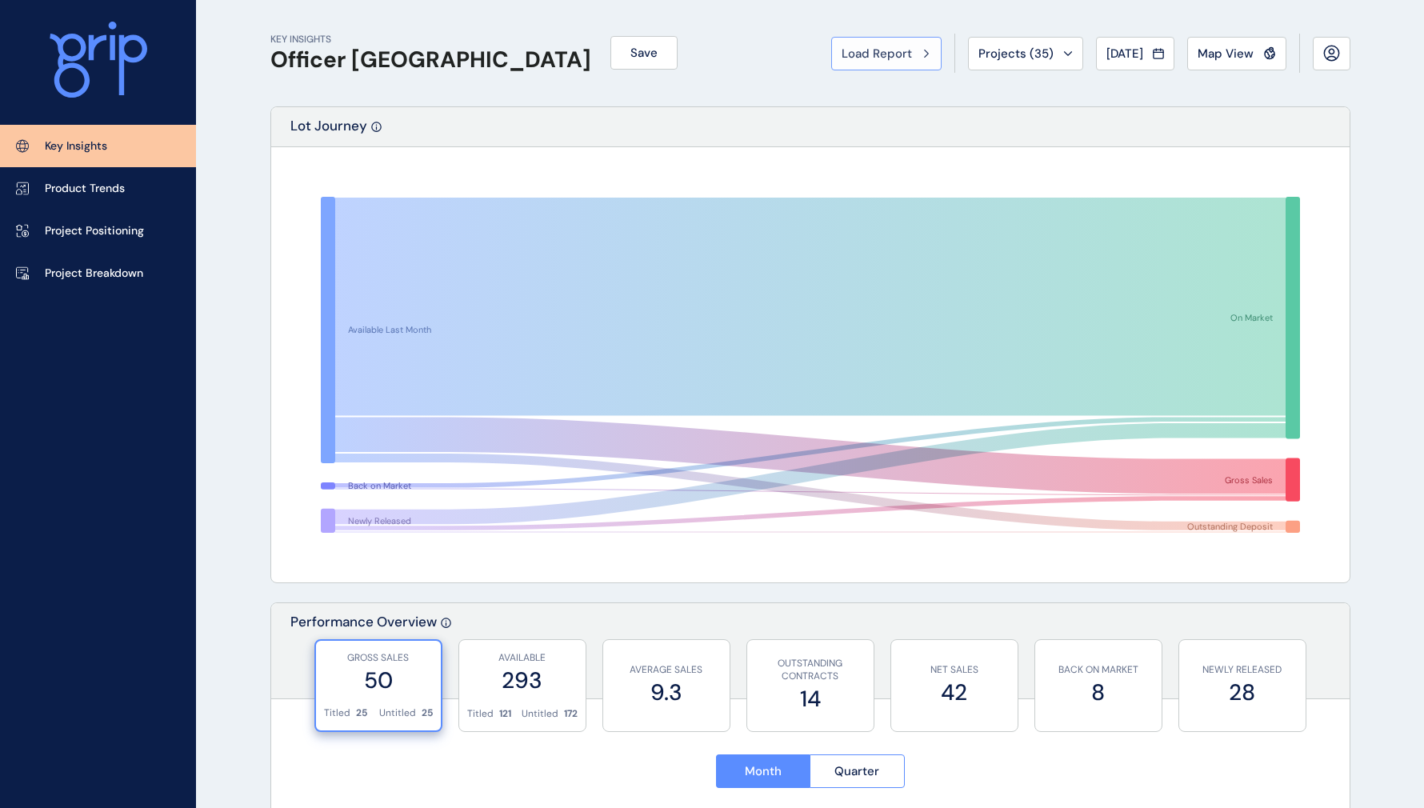
click at [884, 65] on button "Load Report" at bounding box center [886, 54] width 110 height 34
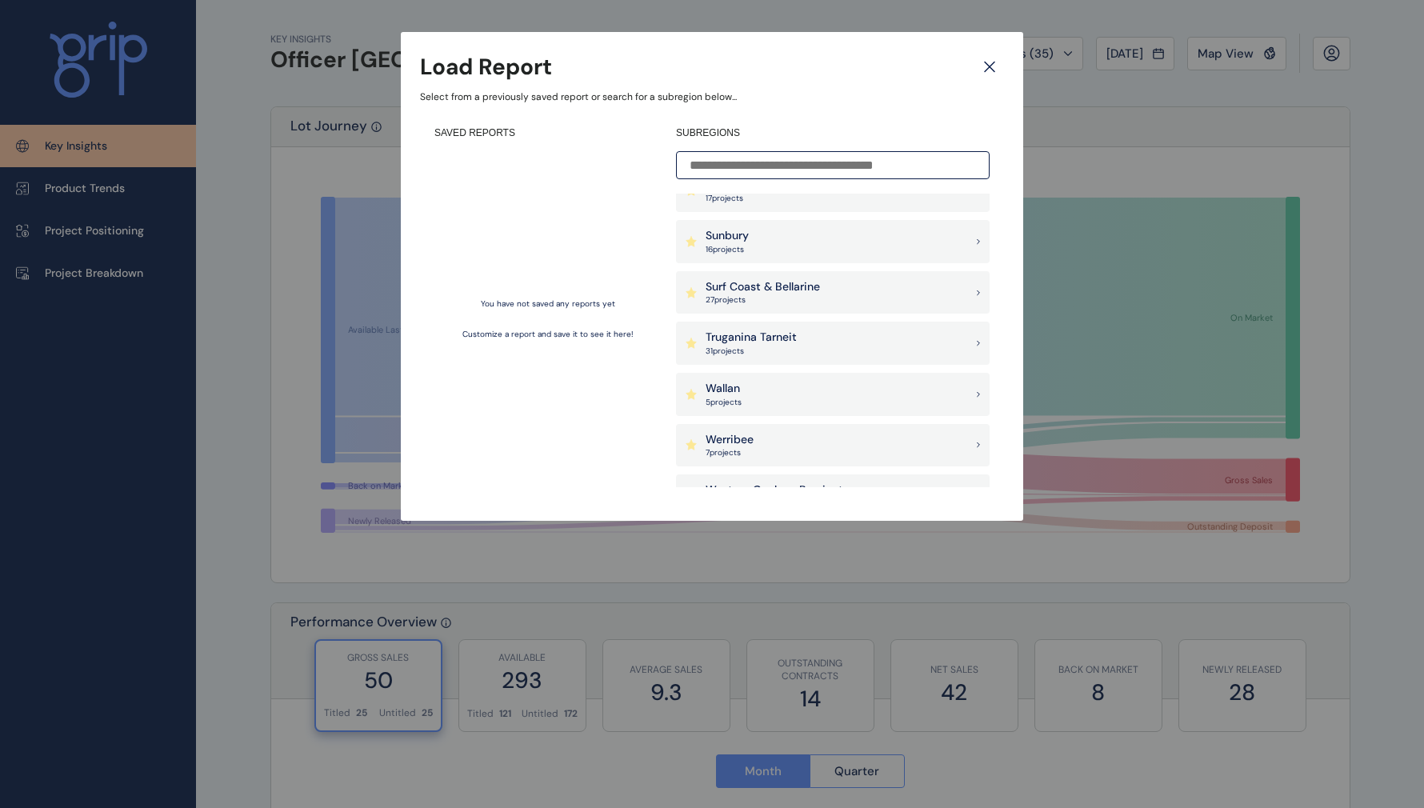
scroll to position [1280, 0]
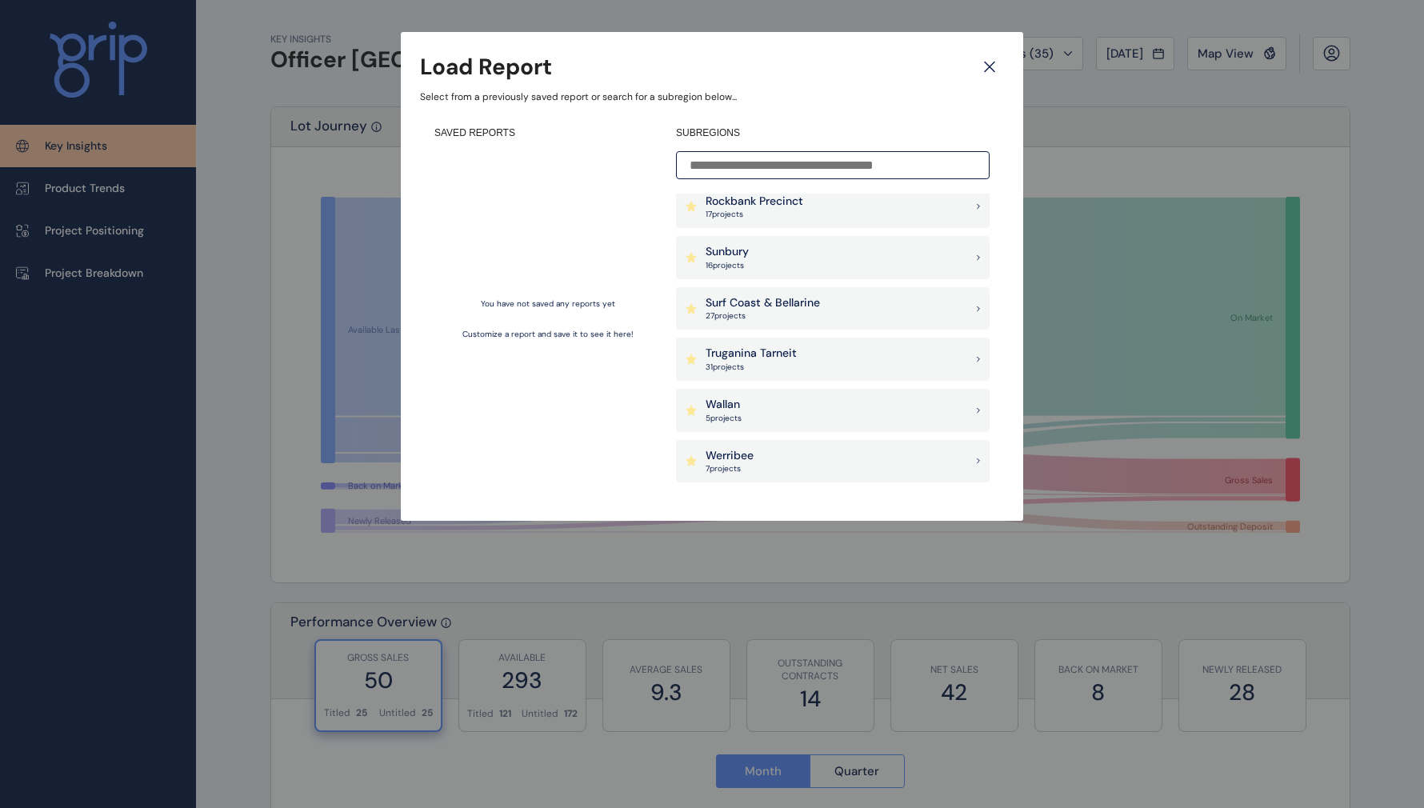
click at [779, 314] on p "27 project s" at bounding box center [763, 315] width 114 height 11
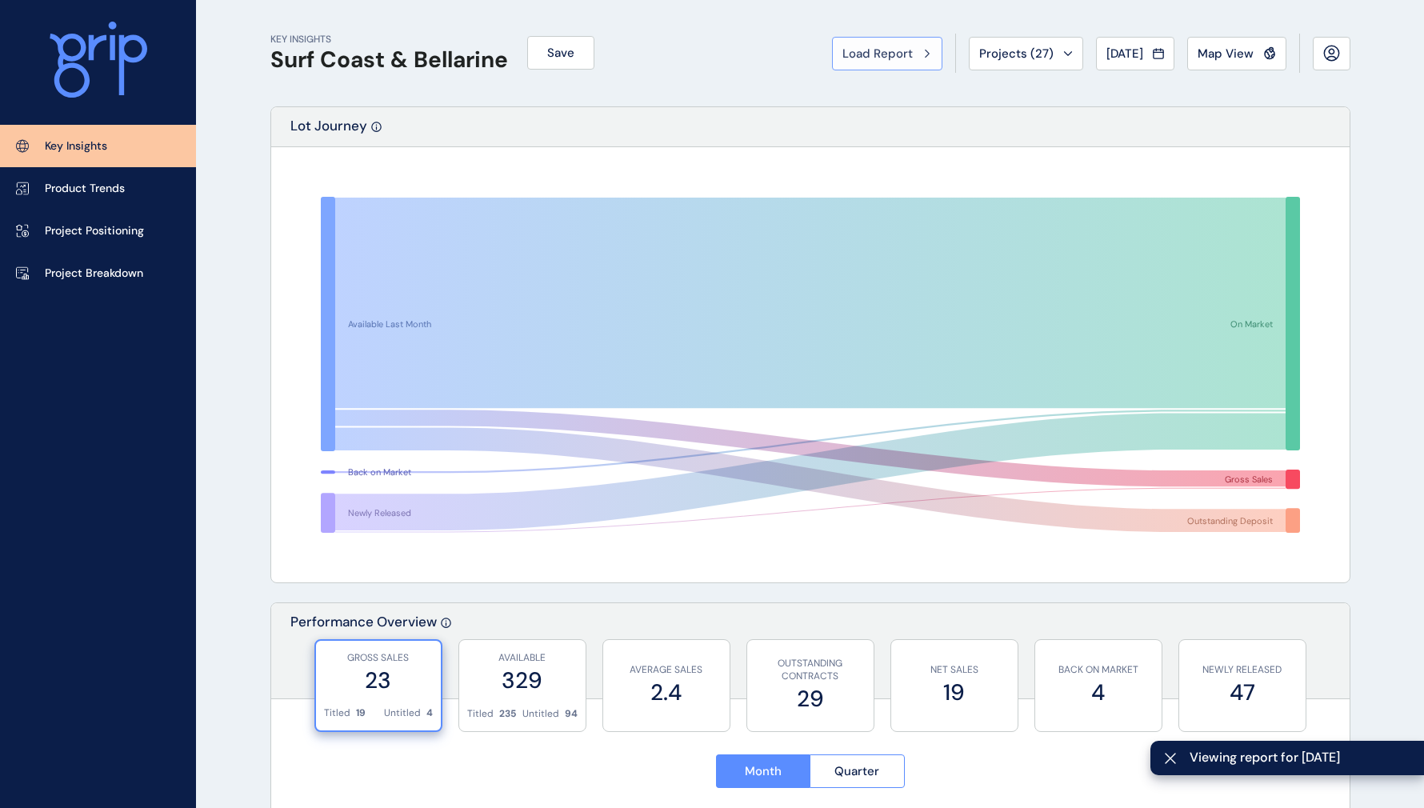
click at [866, 58] on span "Load Report" at bounding box center [877, 54] width 70 height 16
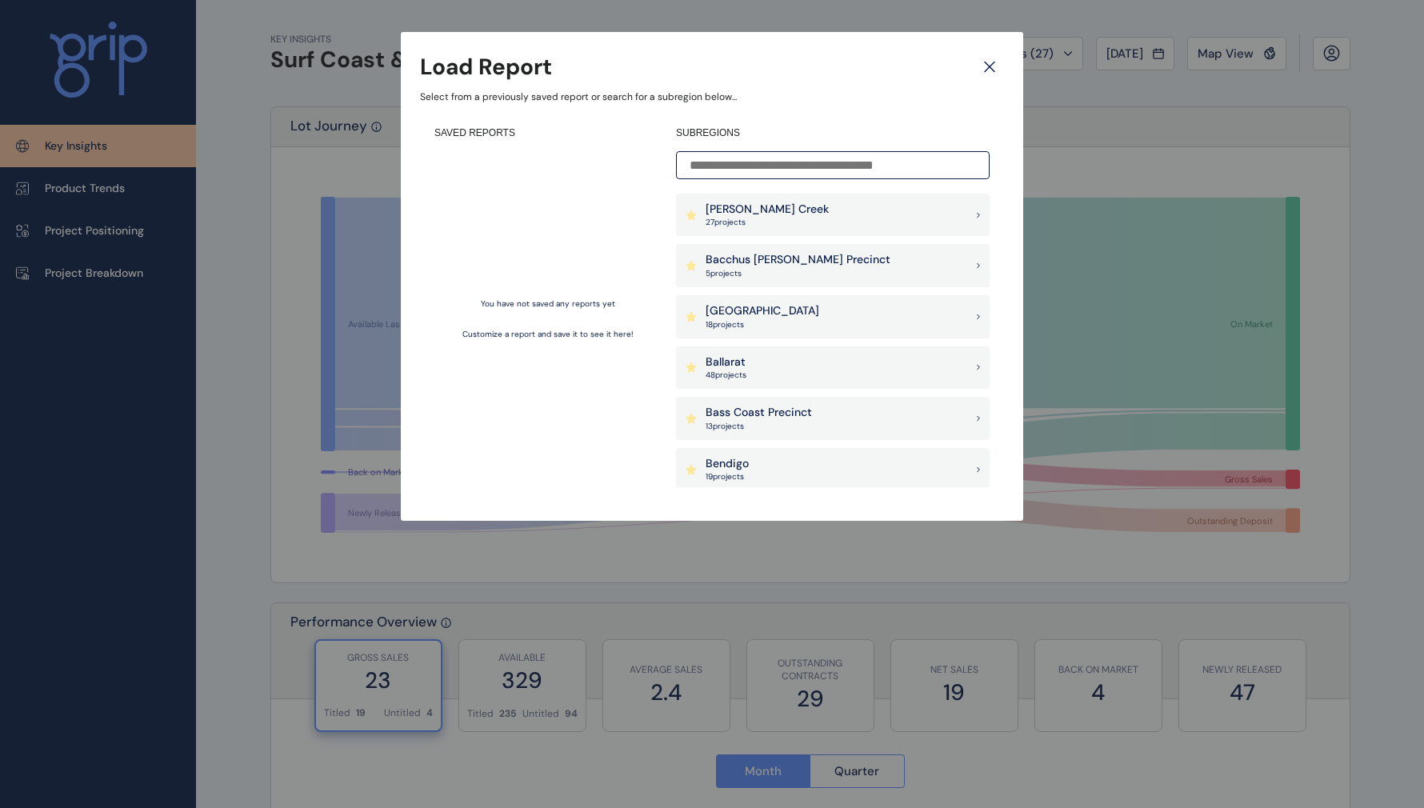
click at [736, 218] on p "27 project s" at bounding box center [767, 222] width 123 height 11
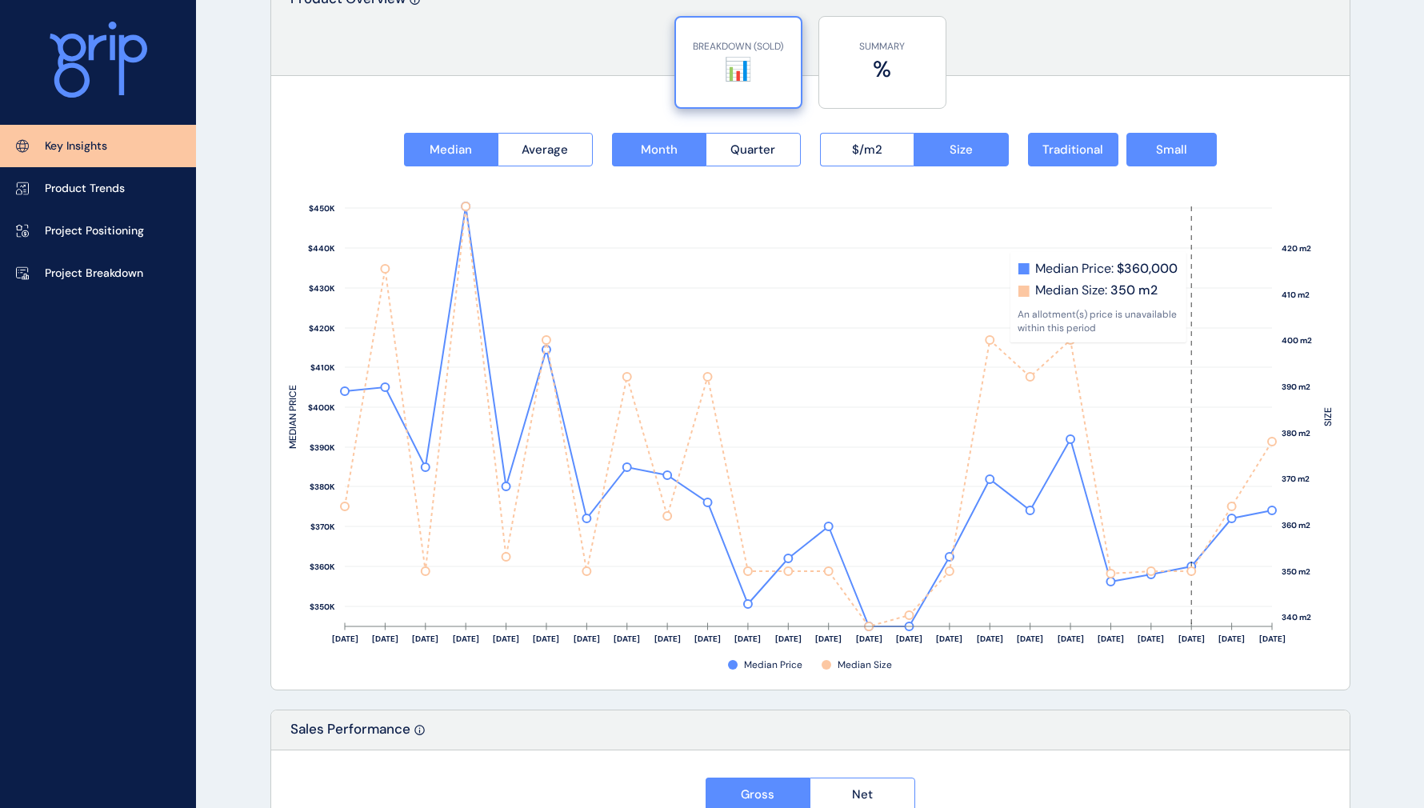
scroll to position [2080, 0]
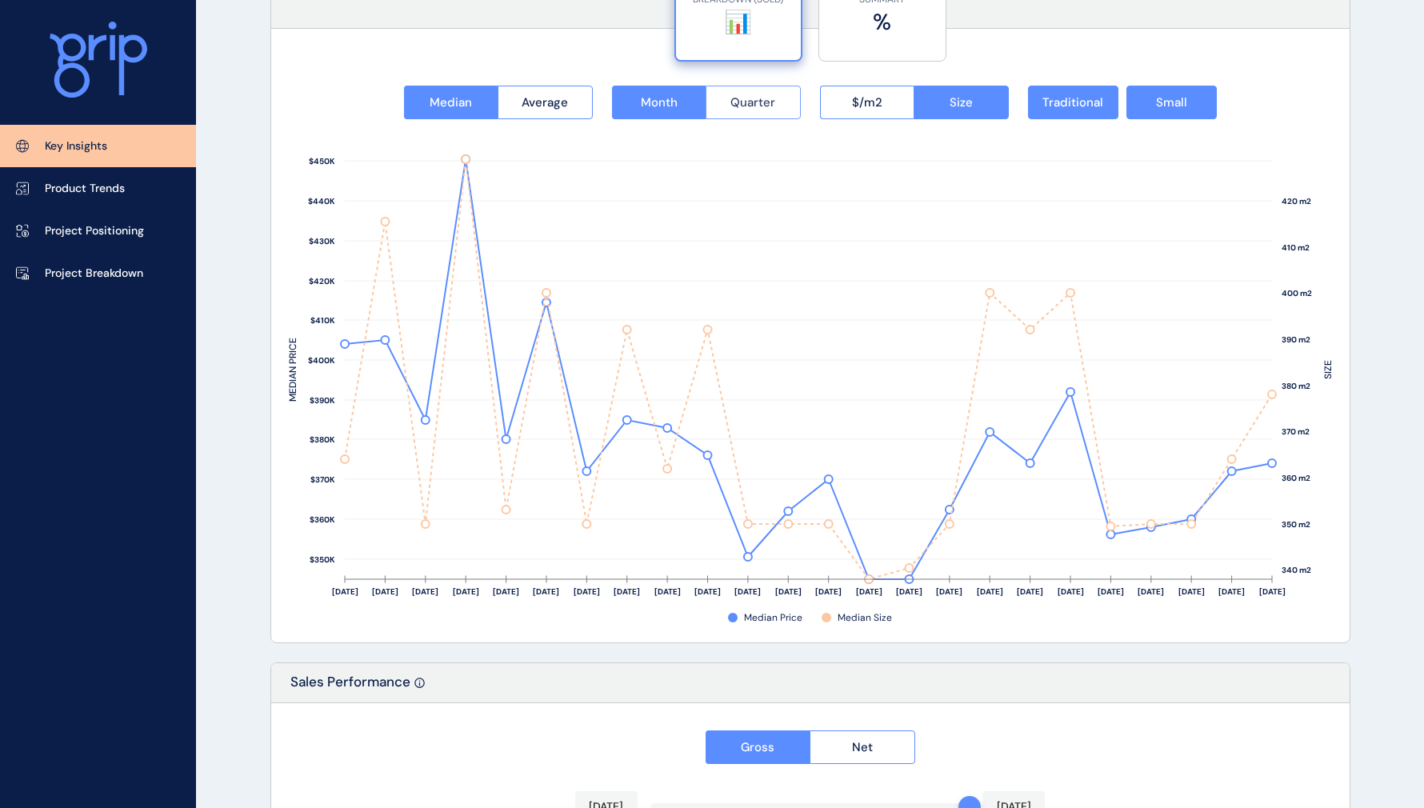
click at [764, 106] on span "Quarter" at bounding box center [752, 102] width 45 height 16
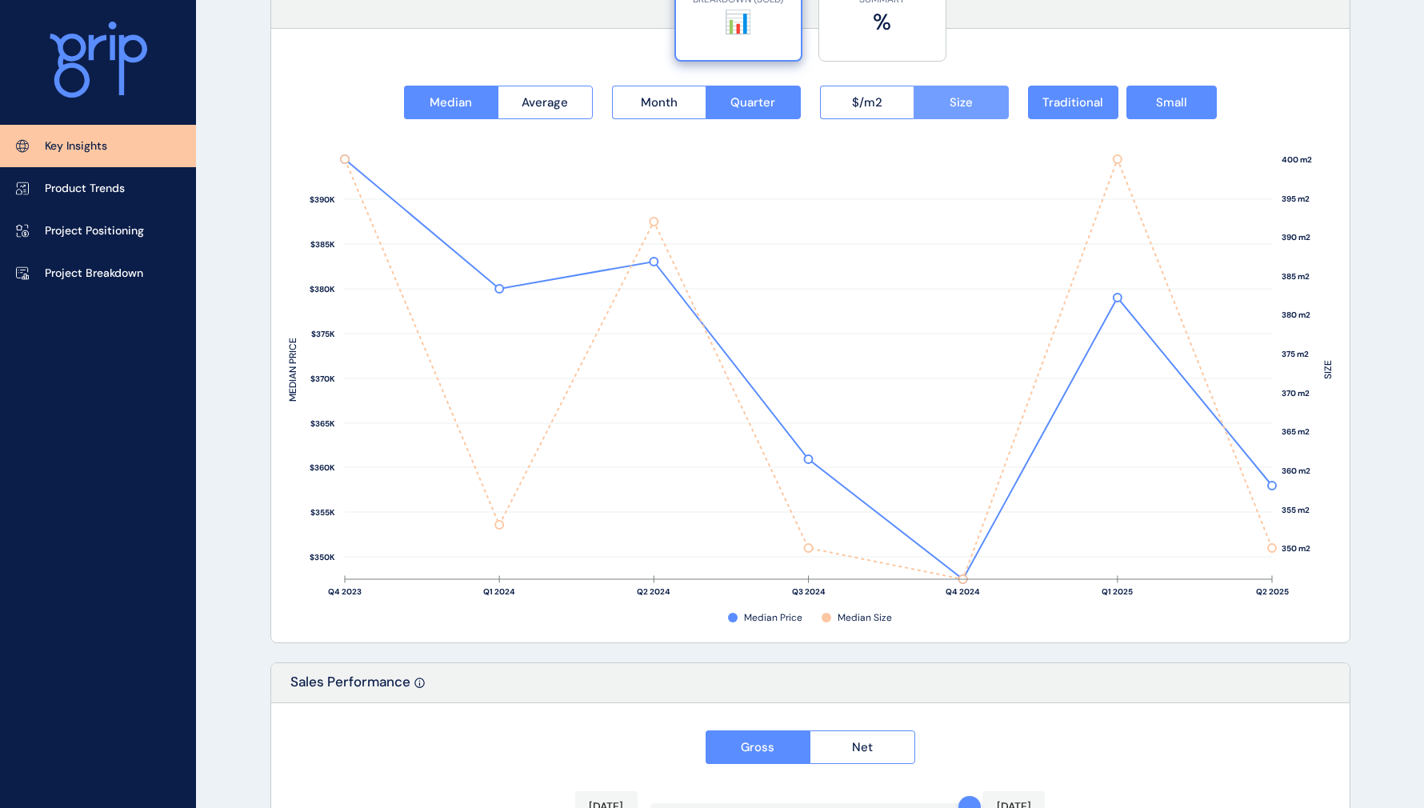
click at [937, 108] on button "Size" at bounding box center [961, 103] width 95 height 34
click at [656, 91] on button "Month" at bounding box center [659, 103] width 94 height 34
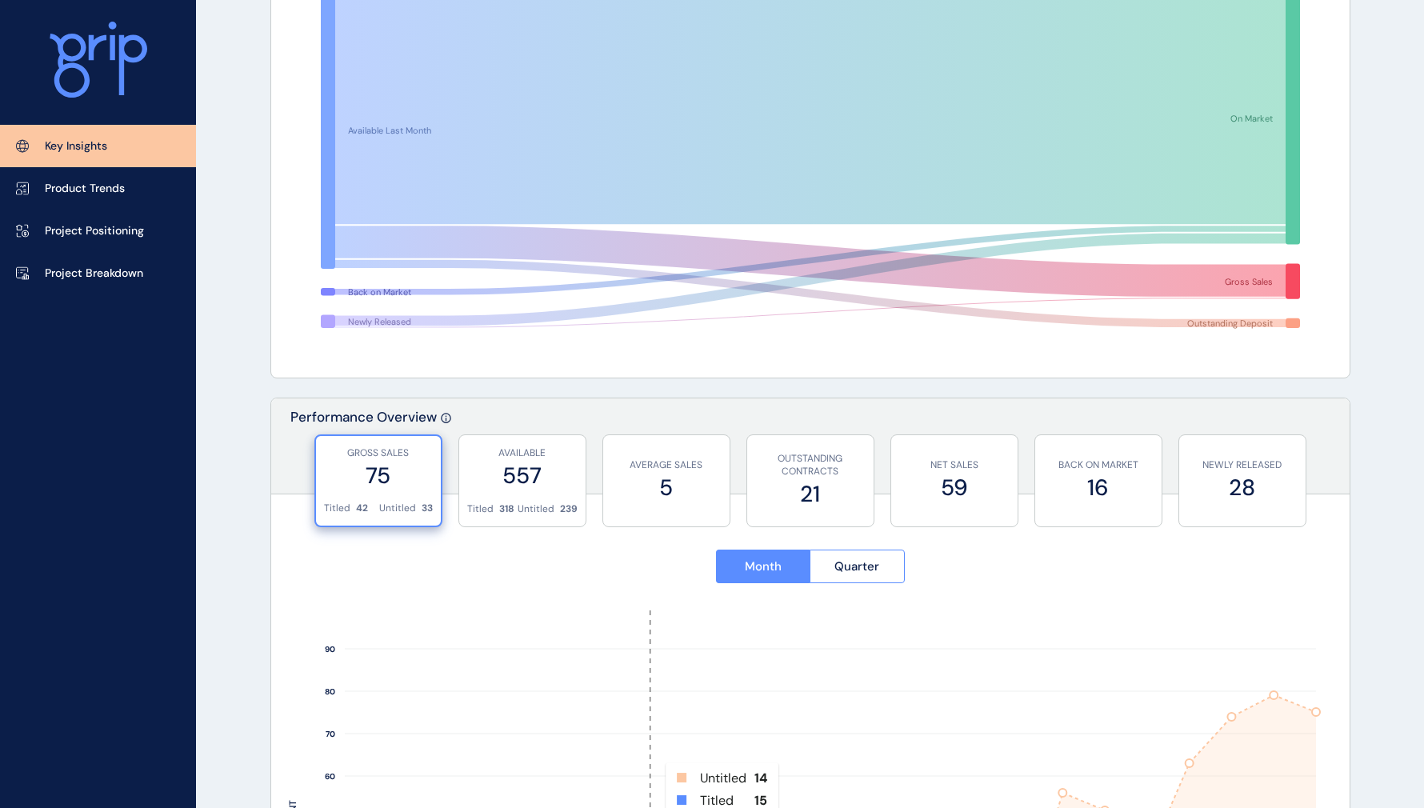
scroll to position [0, 0]
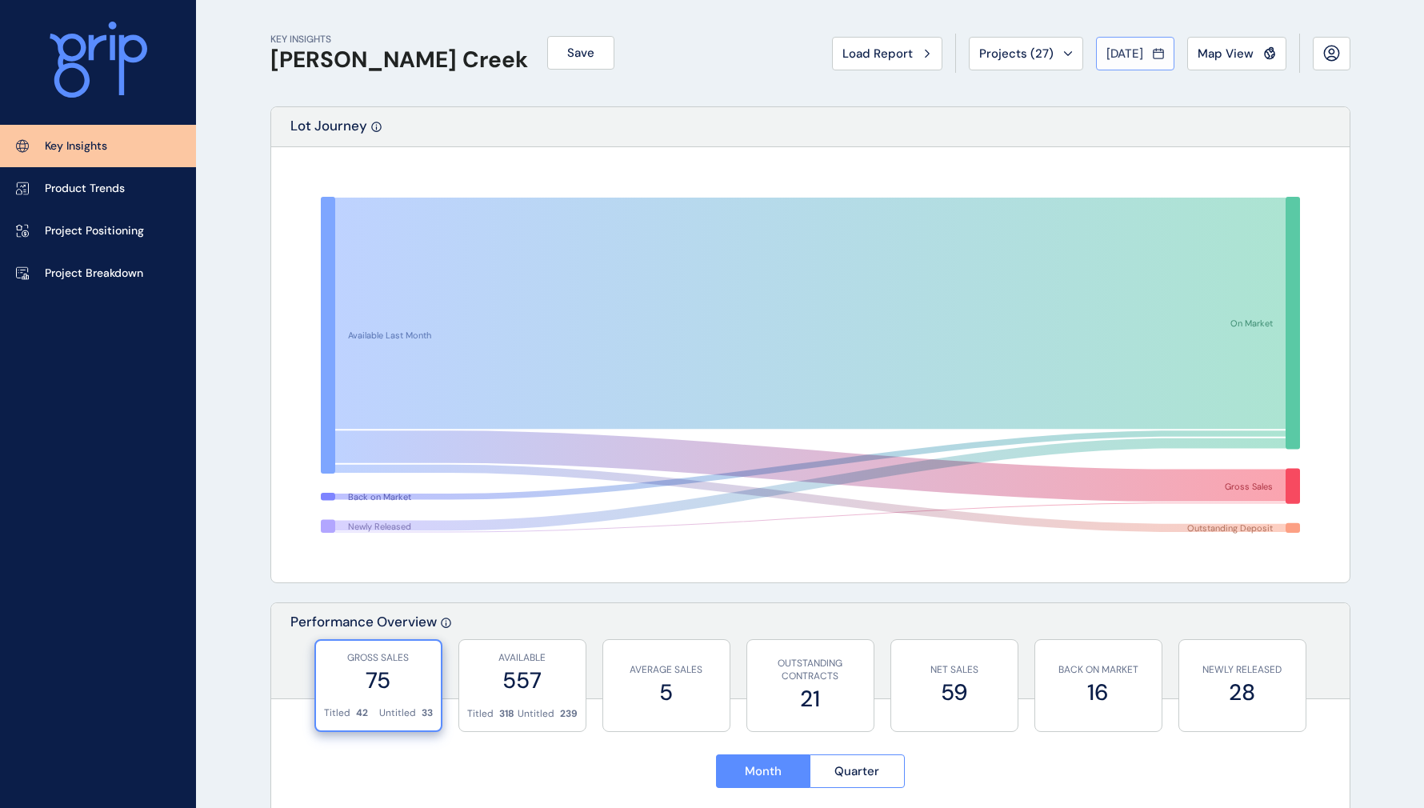
click at [1136, 61] on span "[DATE]" at bounding box center [1124, 54] width 37 height 16
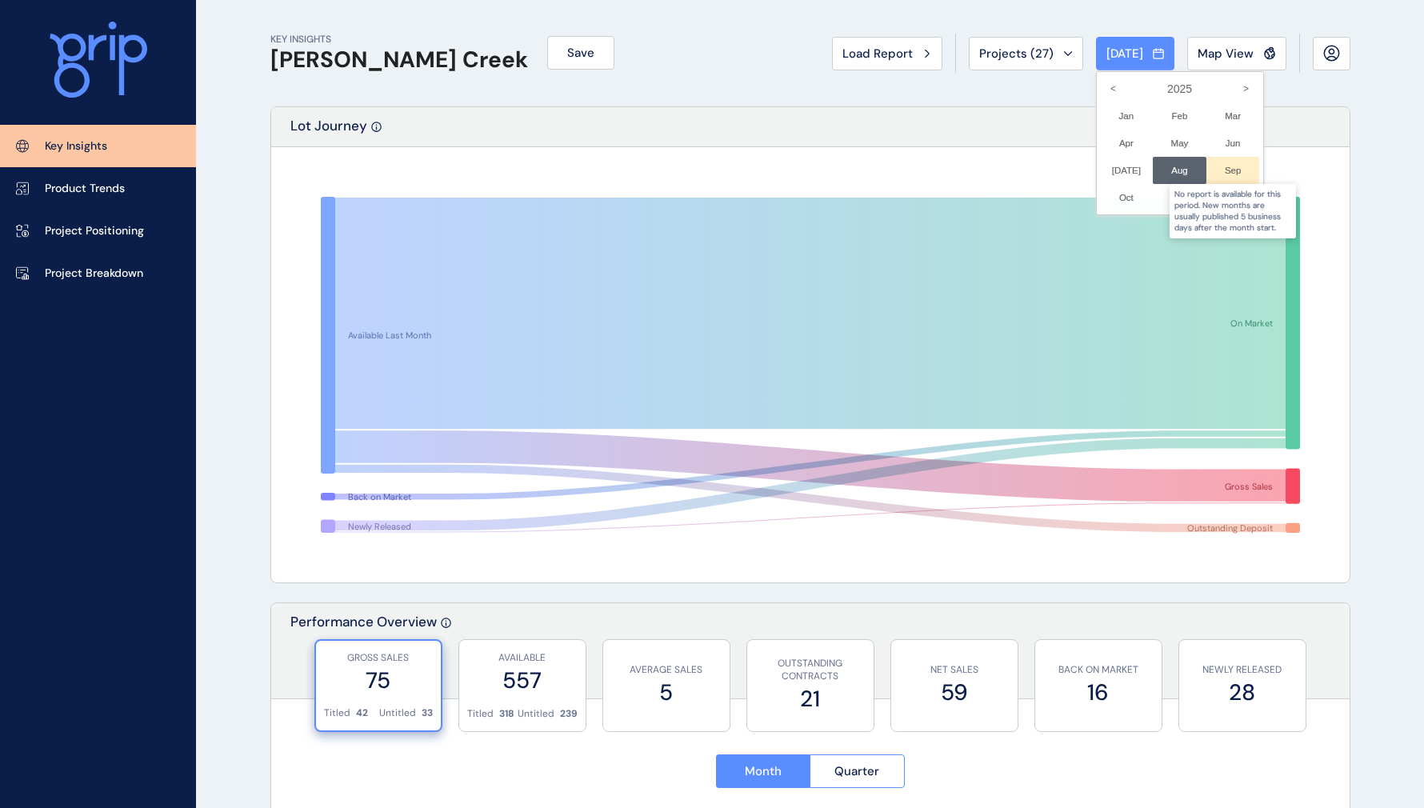
click at [1229, 172] on div at bounding box center [1233, 170] width 54 height 27
click at [1225, 170] on div at bounding box center [1233, 170] width 54 height 27
click at [1001, 133] on div at bounding box center [712, 404] width 1424 height 808
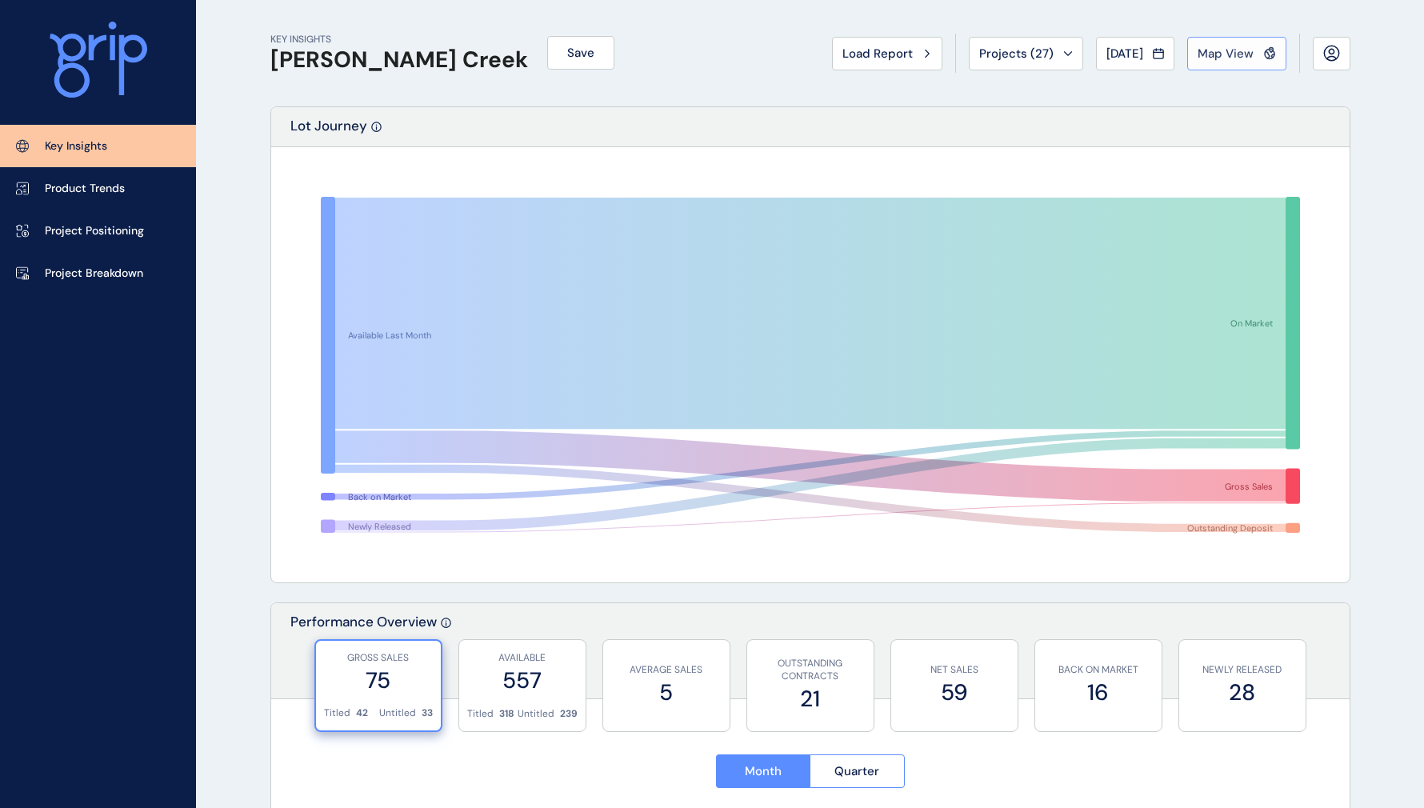
click at [1265, 53] on icon at bounding box center [1269, 53] width 13 height 14
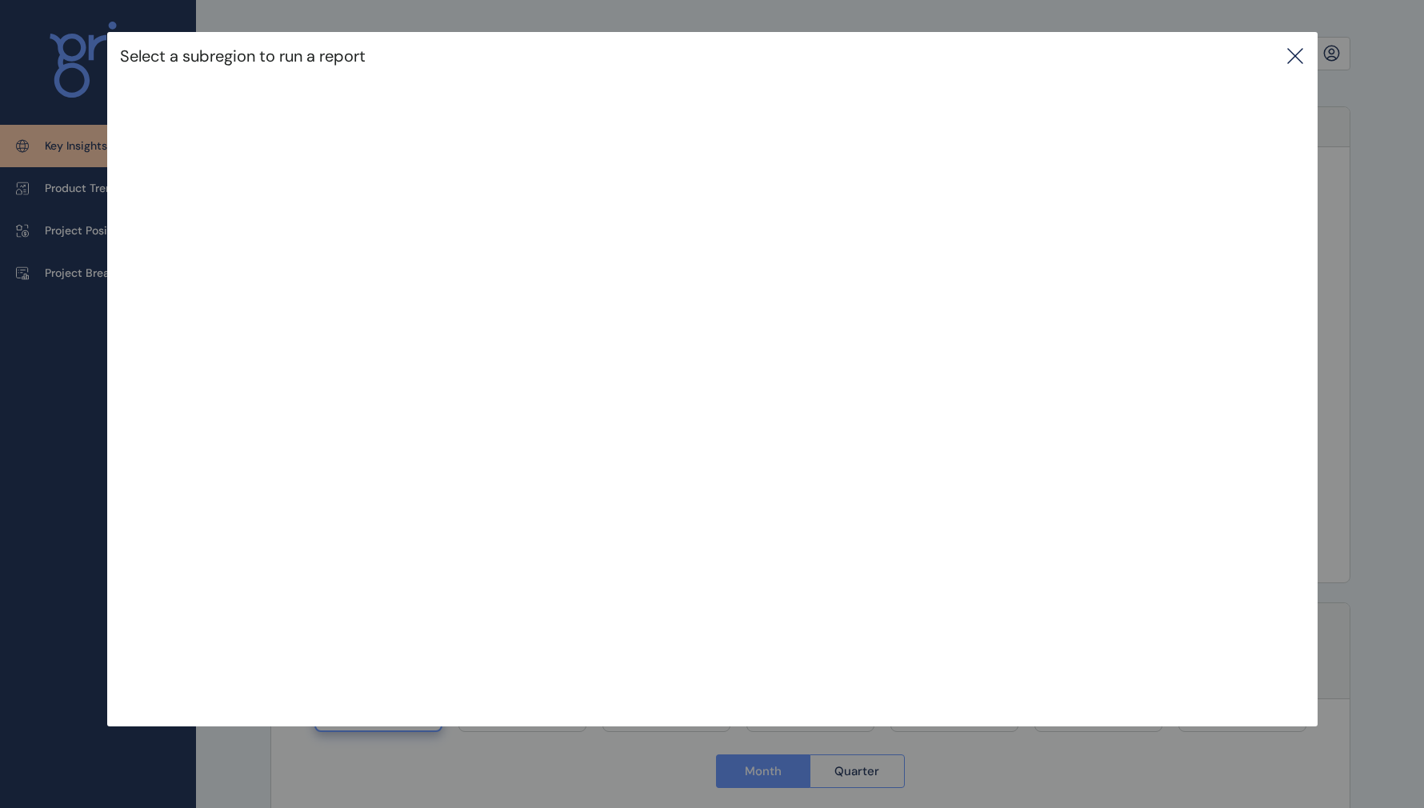
drag, startPoint x: 1353, startPoint y: 330, endPoint x: 1356, endPoint y: 222, distance: 108.8
click at [1353, 330] on div "Select a subregion to run a report" at bounding box center [712, 347] width 1424 height 694
click at [1299, 54] on icon at bounding box center [1294, 55] width 19 height 19
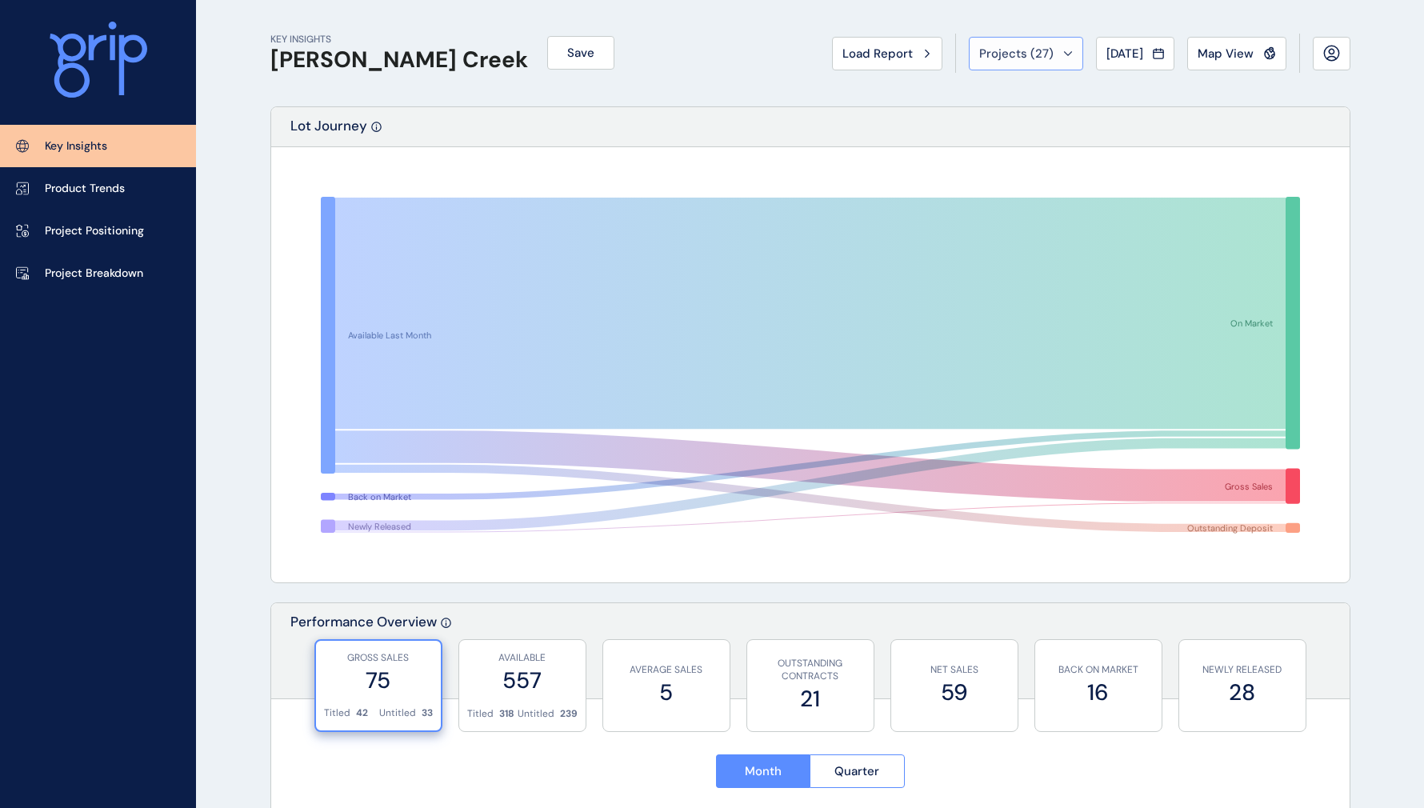
click at [979, 50] on span "Projects ( 27 )" at bounding box center [1016, 54] width 74 height 16
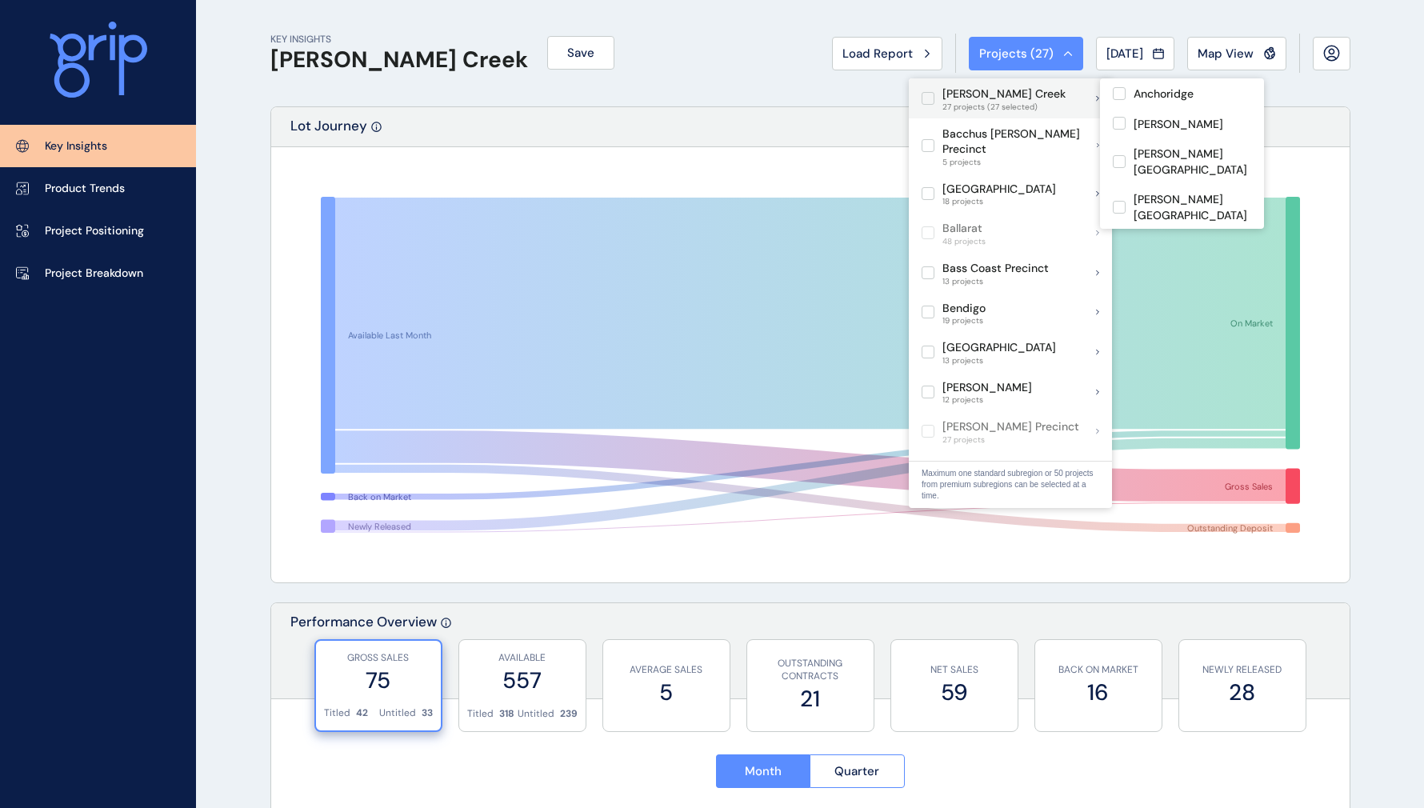
click at [930, 95] on label at bounding box center [928, 98] width 13 height 13
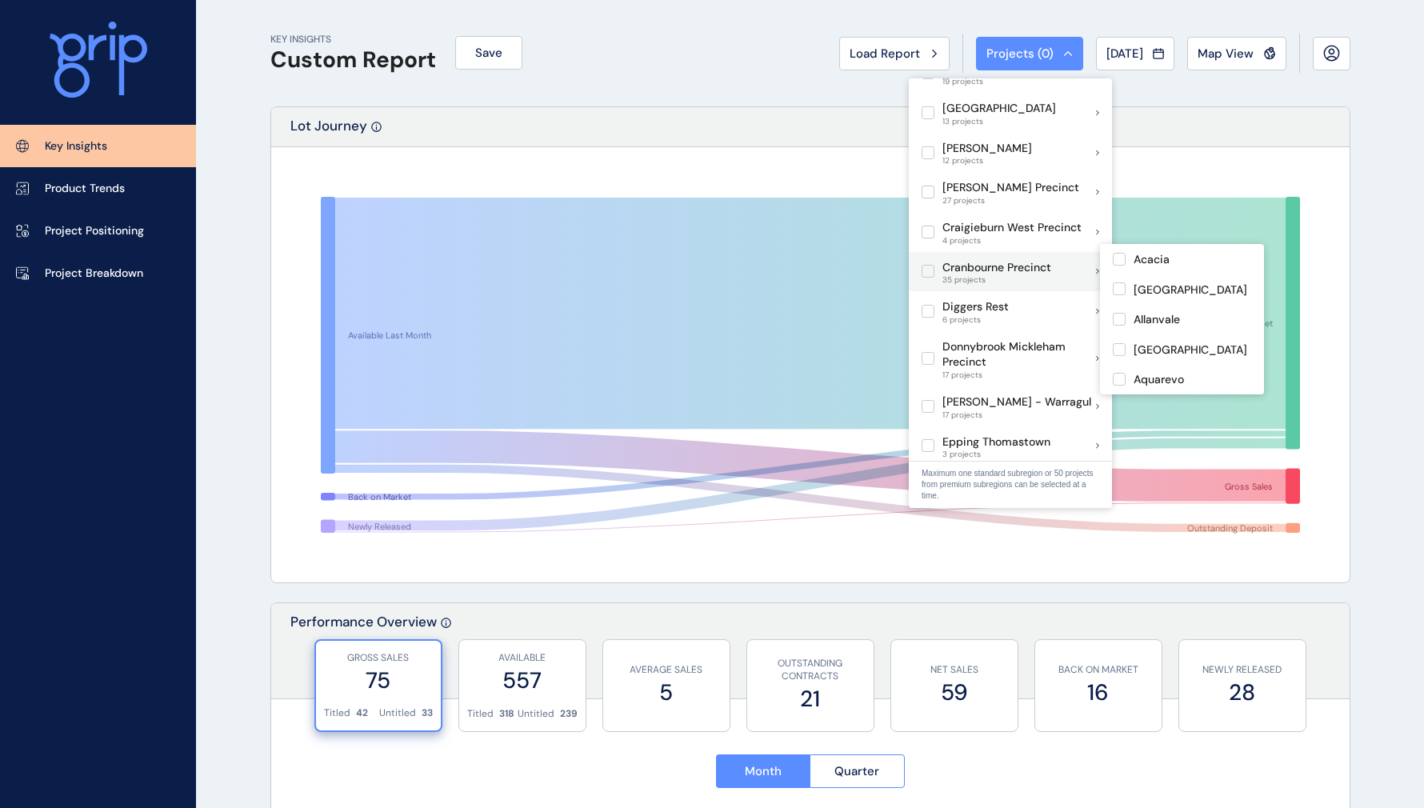
scroll to position [240, 0]
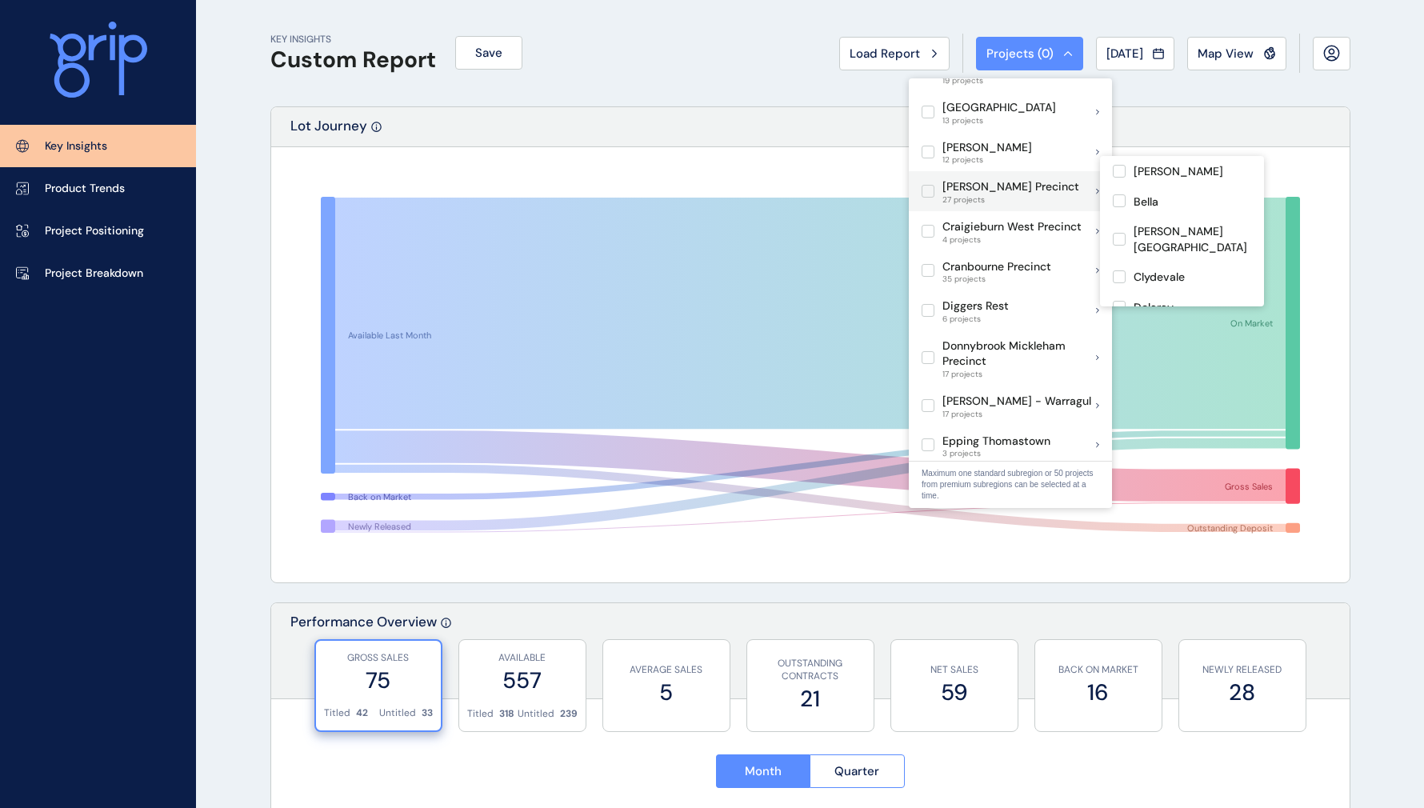
click at [933, 185] on label at bounding box center [928, 191] width 13 height 13
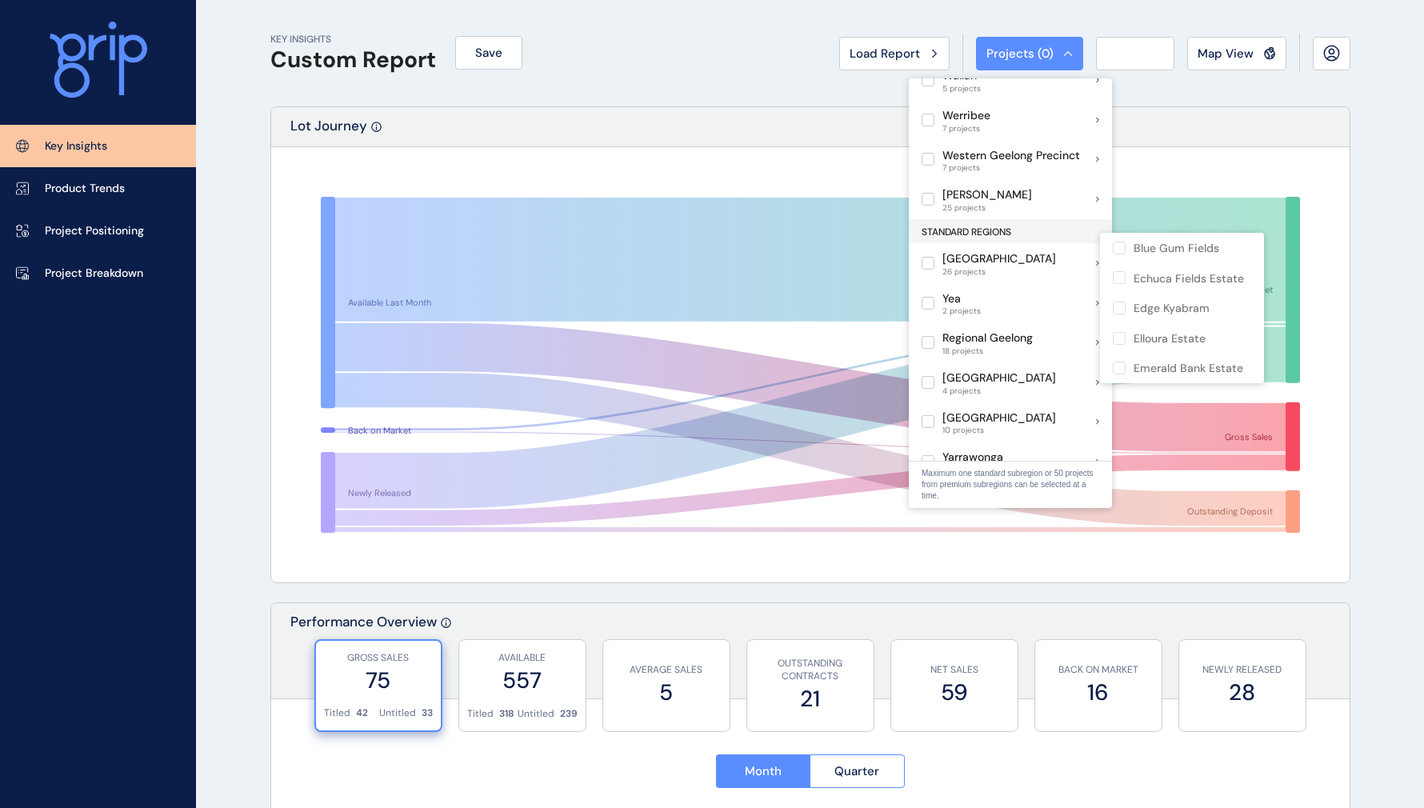
scroll to position [1120, 0]
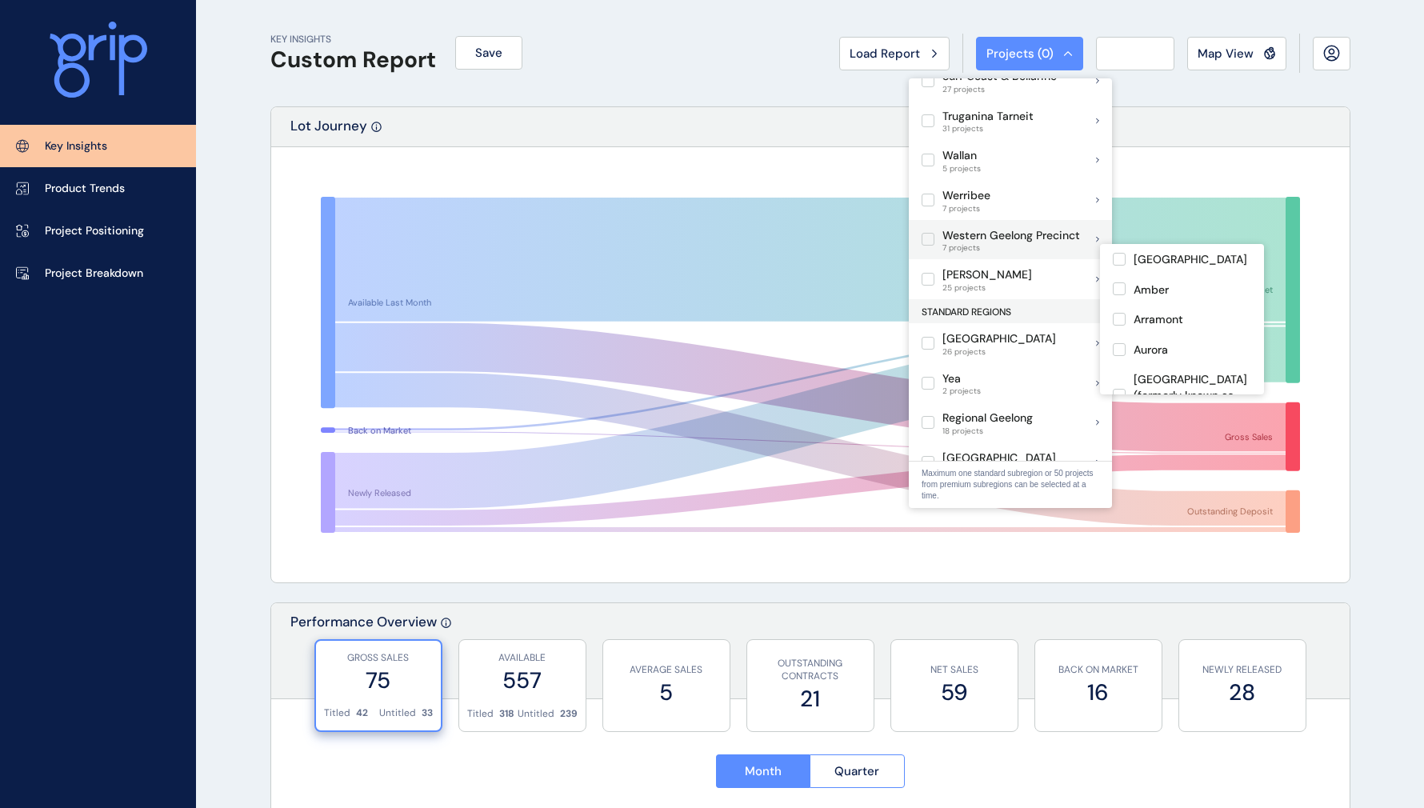
click at [929, 233] on label at bounding box center [928, 239] width 13 height 13
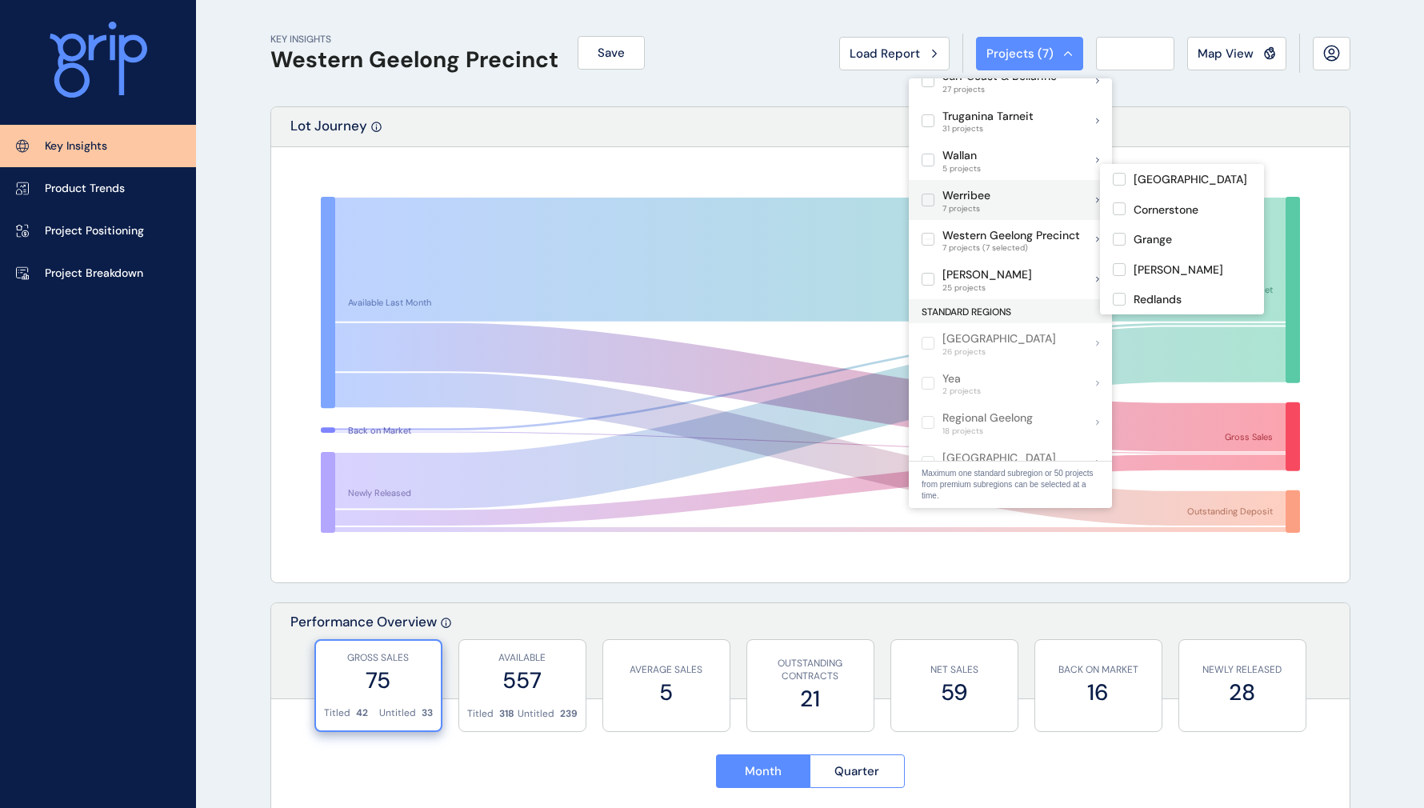
click at [926, 194] on label at bounding box center [928, 200] width 13 height 13
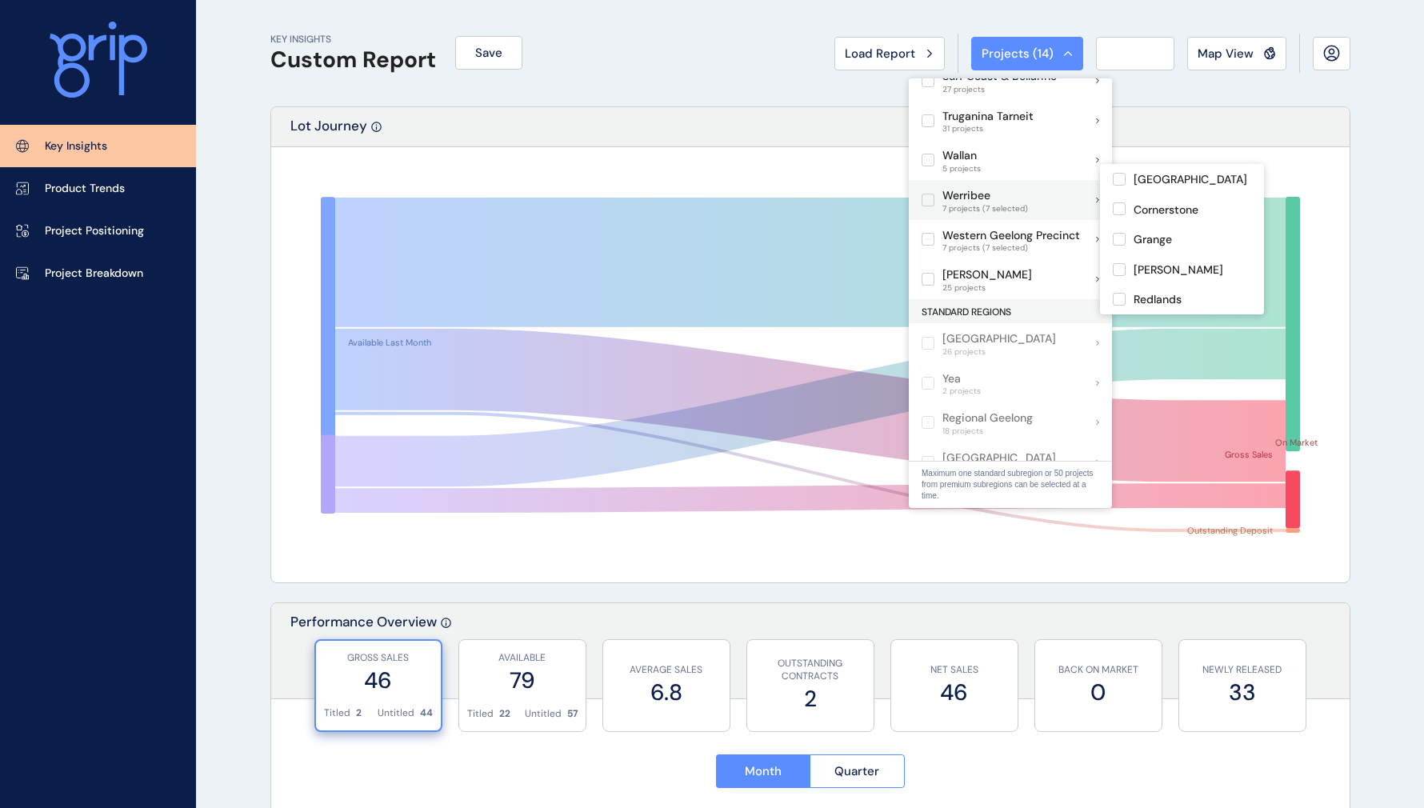
click at [930, 194] on label at bounding box center [928, 200] width 13 height 13
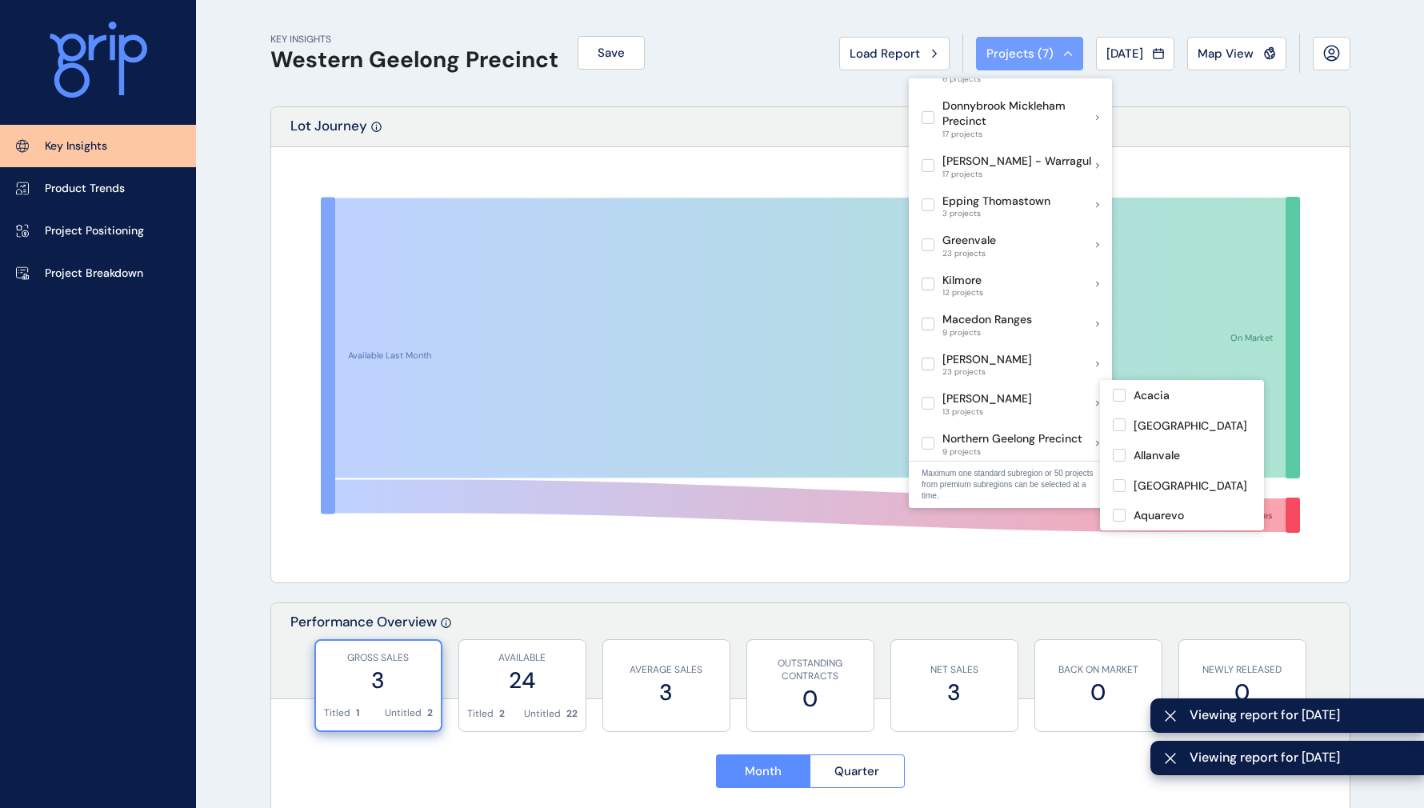
scroll to position [80, 0]
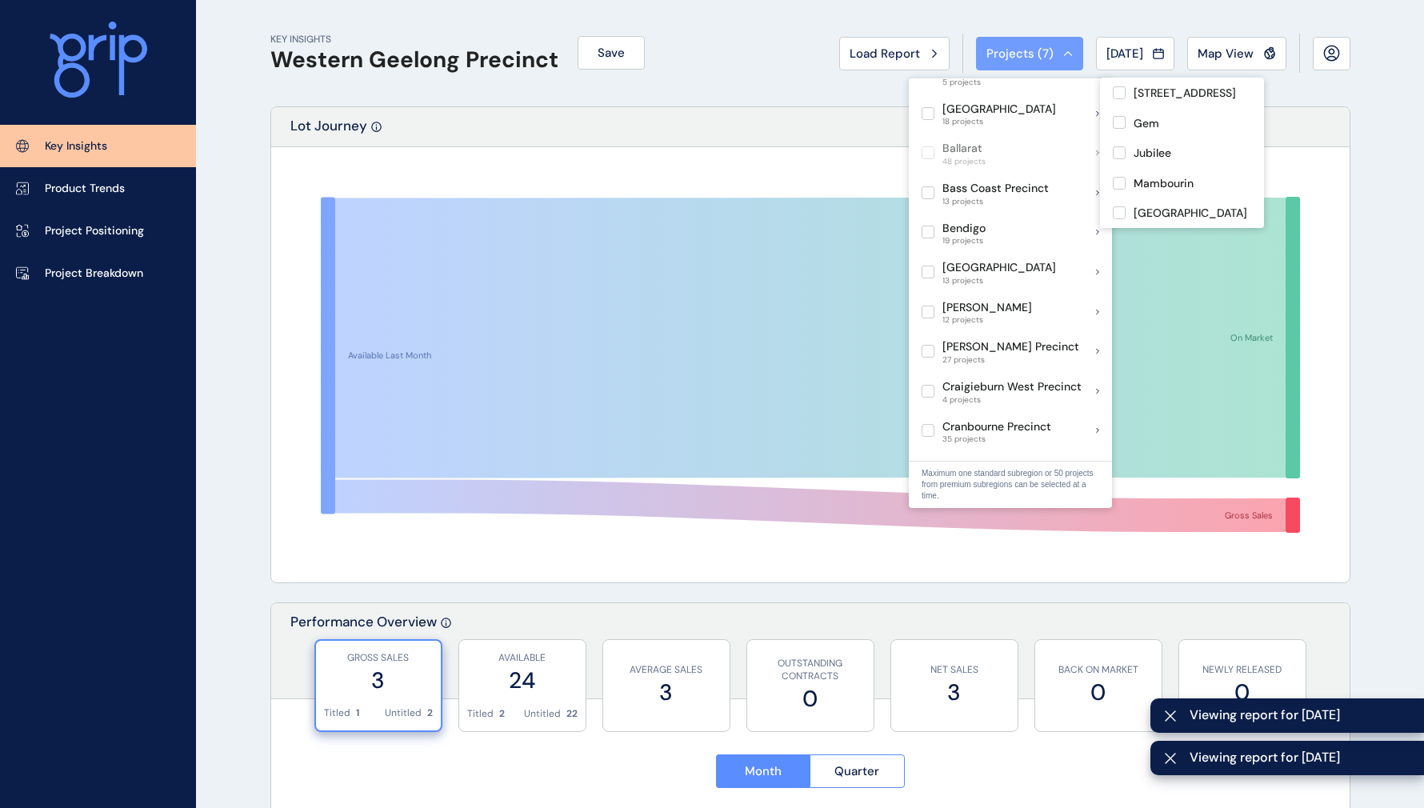
click at [1012, 38] on button "Projects ( 7 )" at bounding box center [1029, 54] width 107 height 34
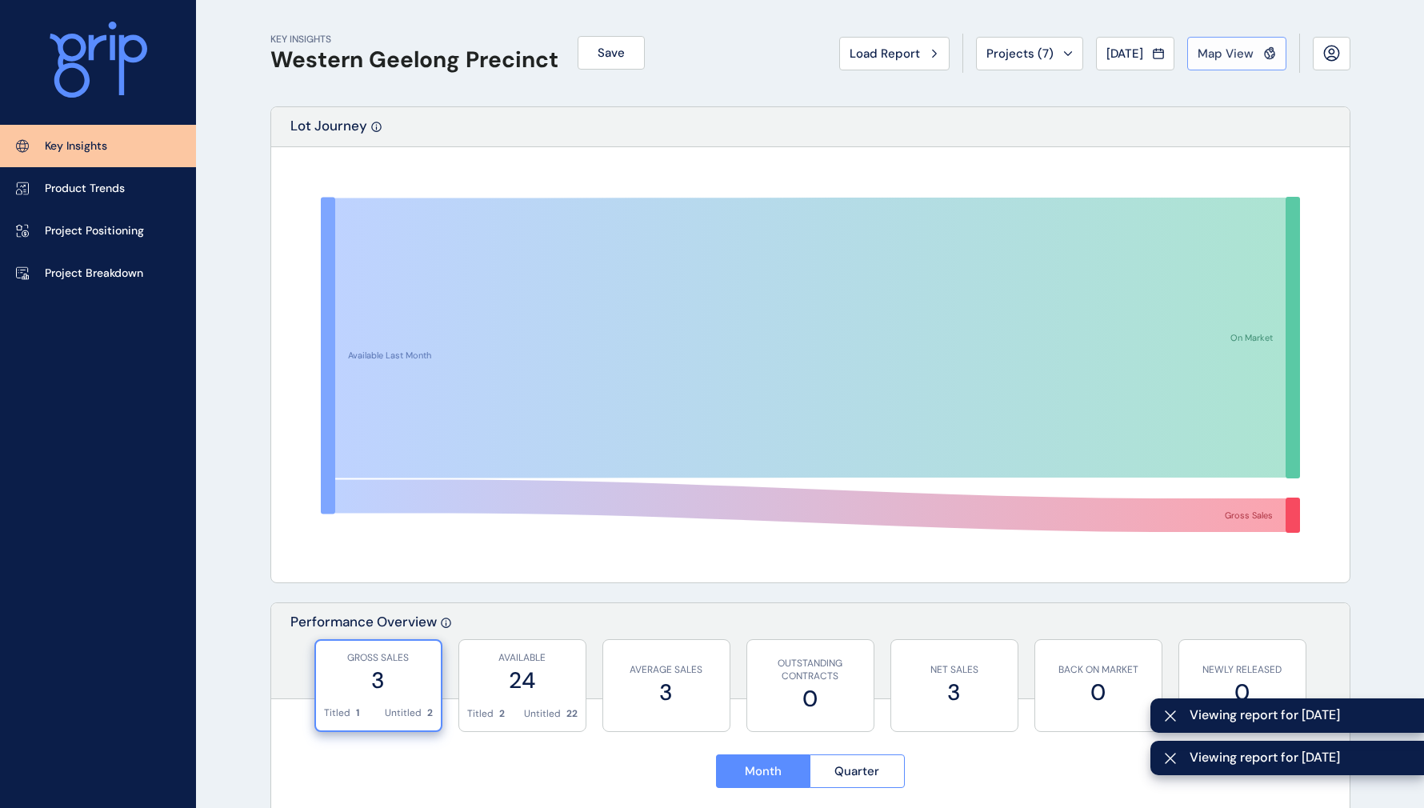
click at [1225, 60] on span "Map View" at bounding box center [1225, 54] width 56 height 16
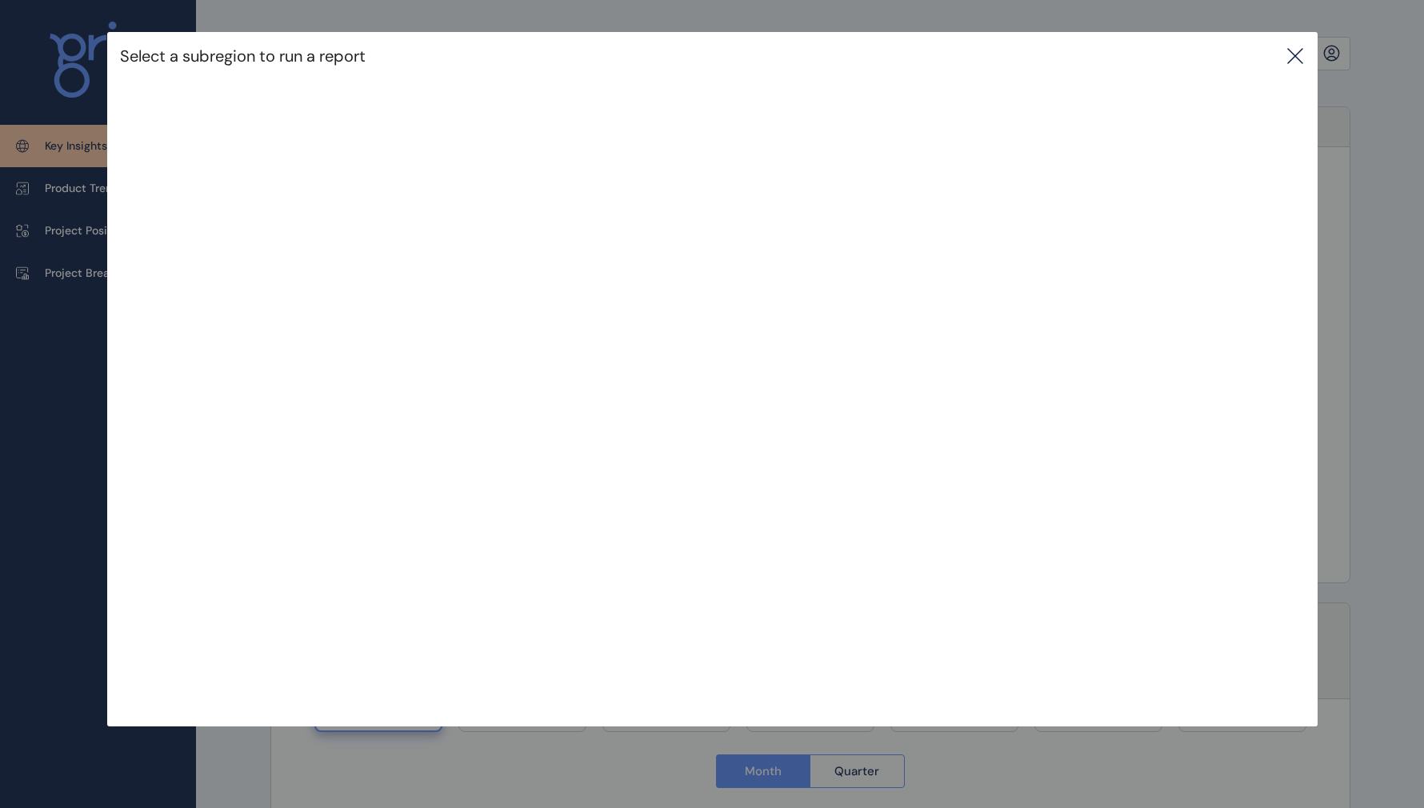
click at [1296, 54] on icon at bounding box center [1294, 55] width 19 height 19
